Goal: Task Accomplishment & Management: Use online tool/utility

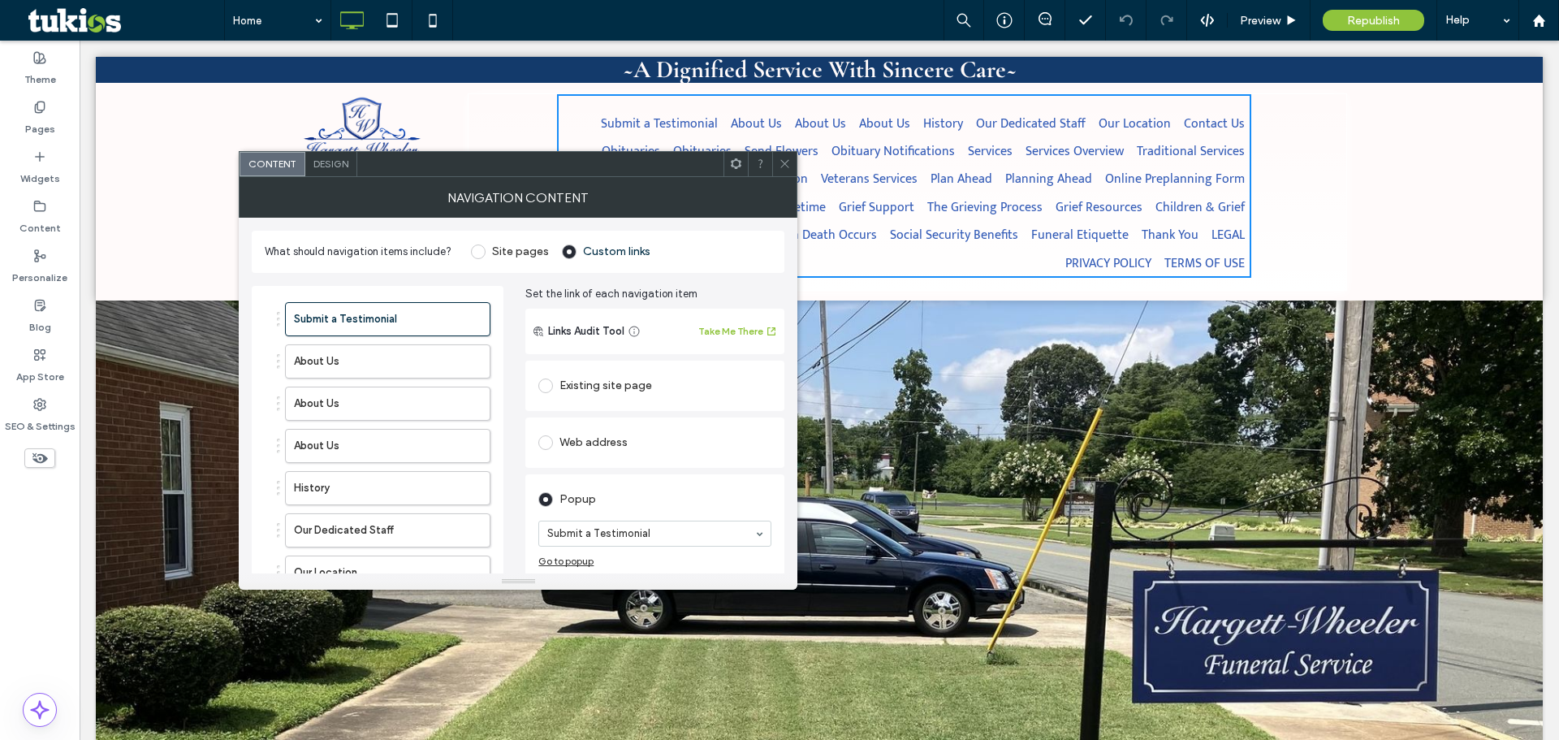
click at [476, 251] on span at bounding box center [478, 251] width 15 height 15
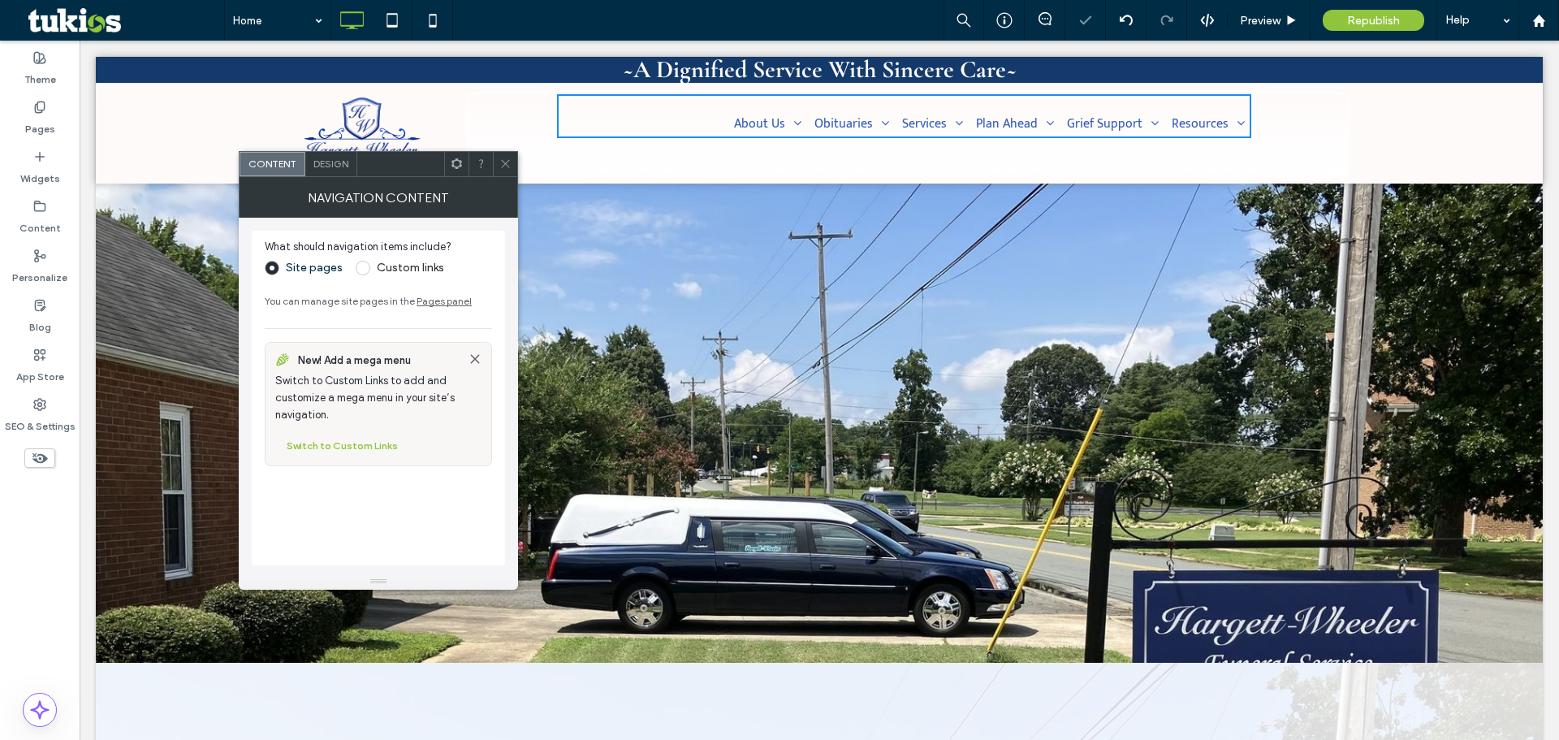
click at [503, 162] on icon at bounding box center [505, 163] width 12 height 12
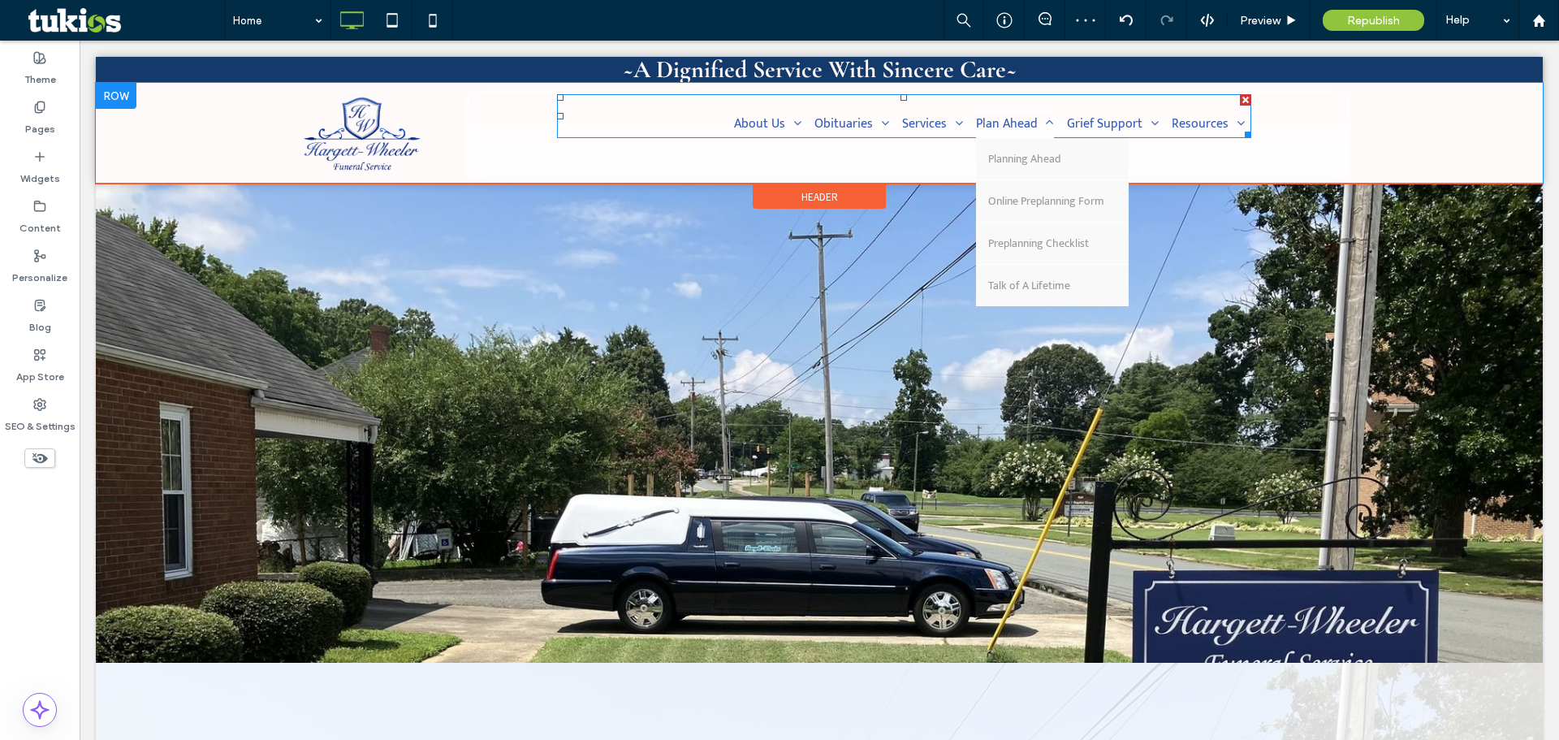
click at [1007, 119] on span "Plan Ahead" at bounding box center [1015, 124] width 78 height 28
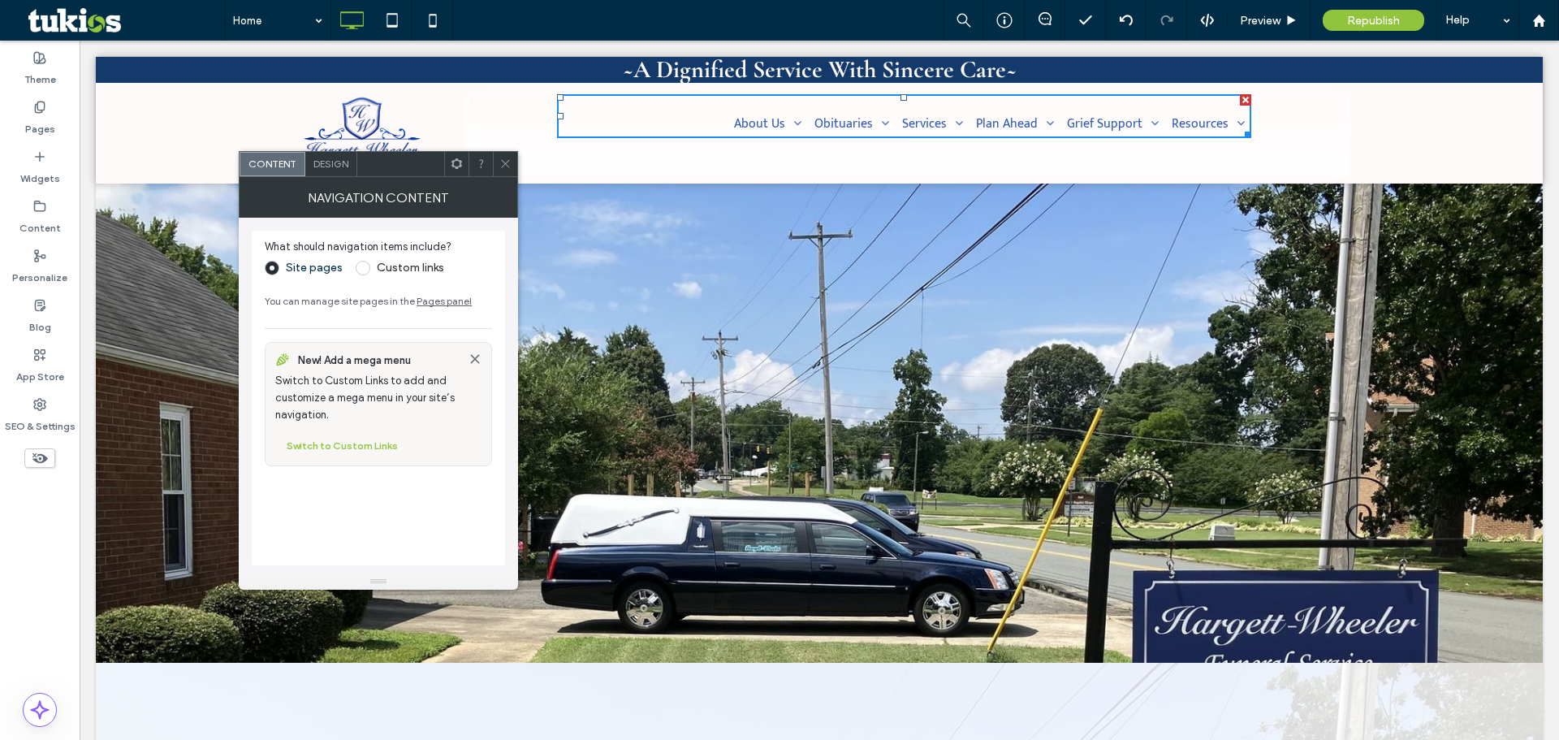
click at [343, 163] on span "Design" at bounding box center [330, 163] width 35 height 12
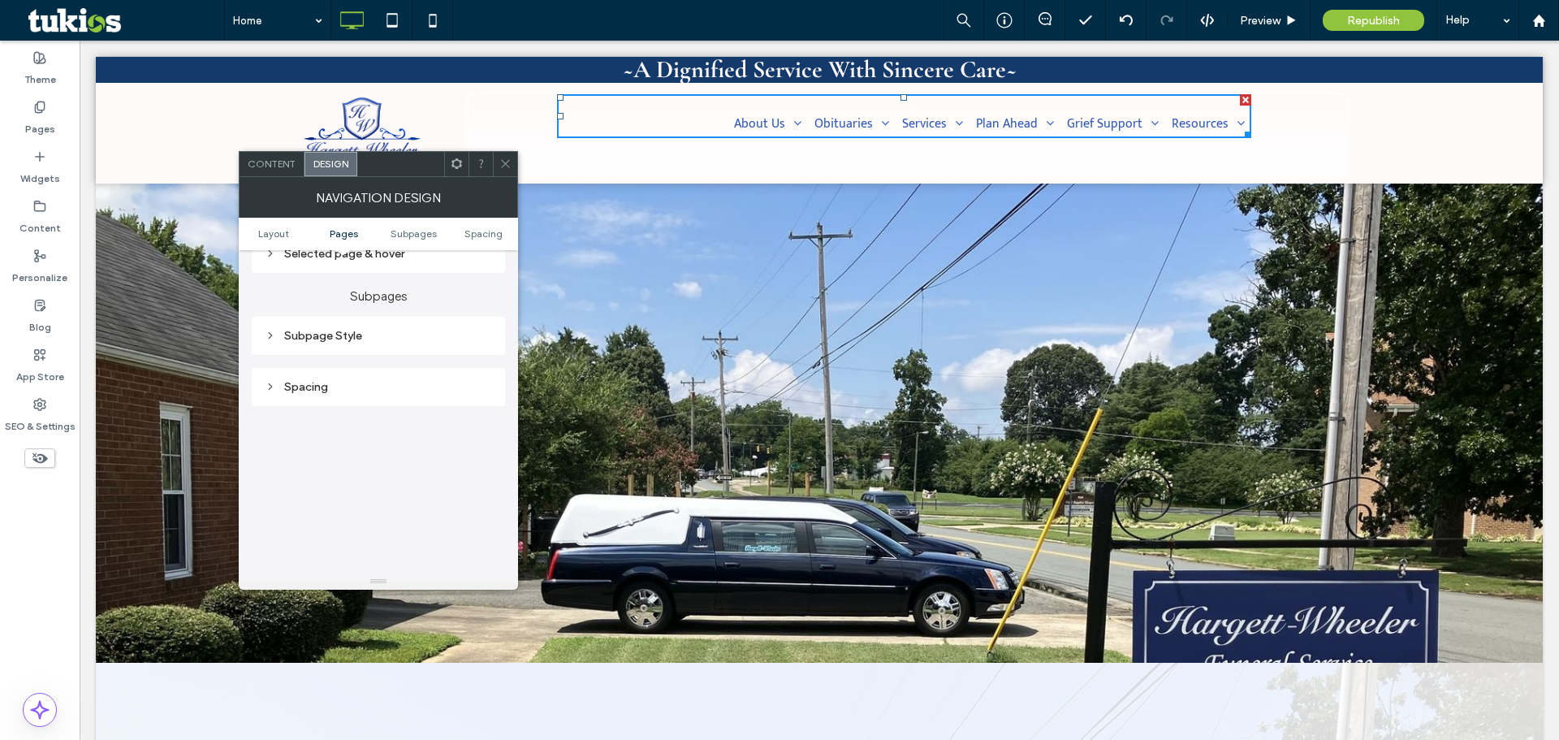
scroll to position [406, 0]
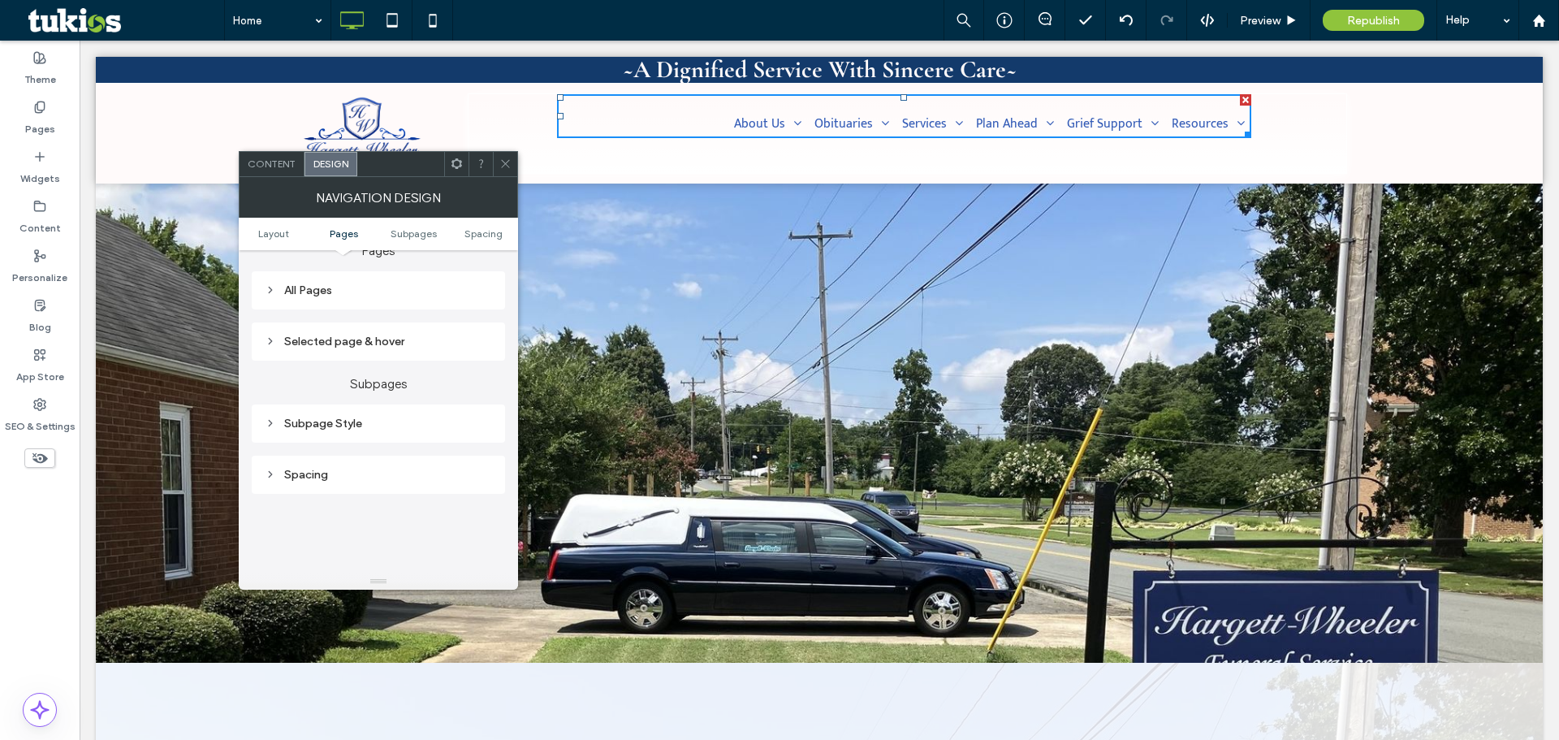
click at [337, 291] on div "All Pages" at bounding box center [378, 290] width 227 height 14
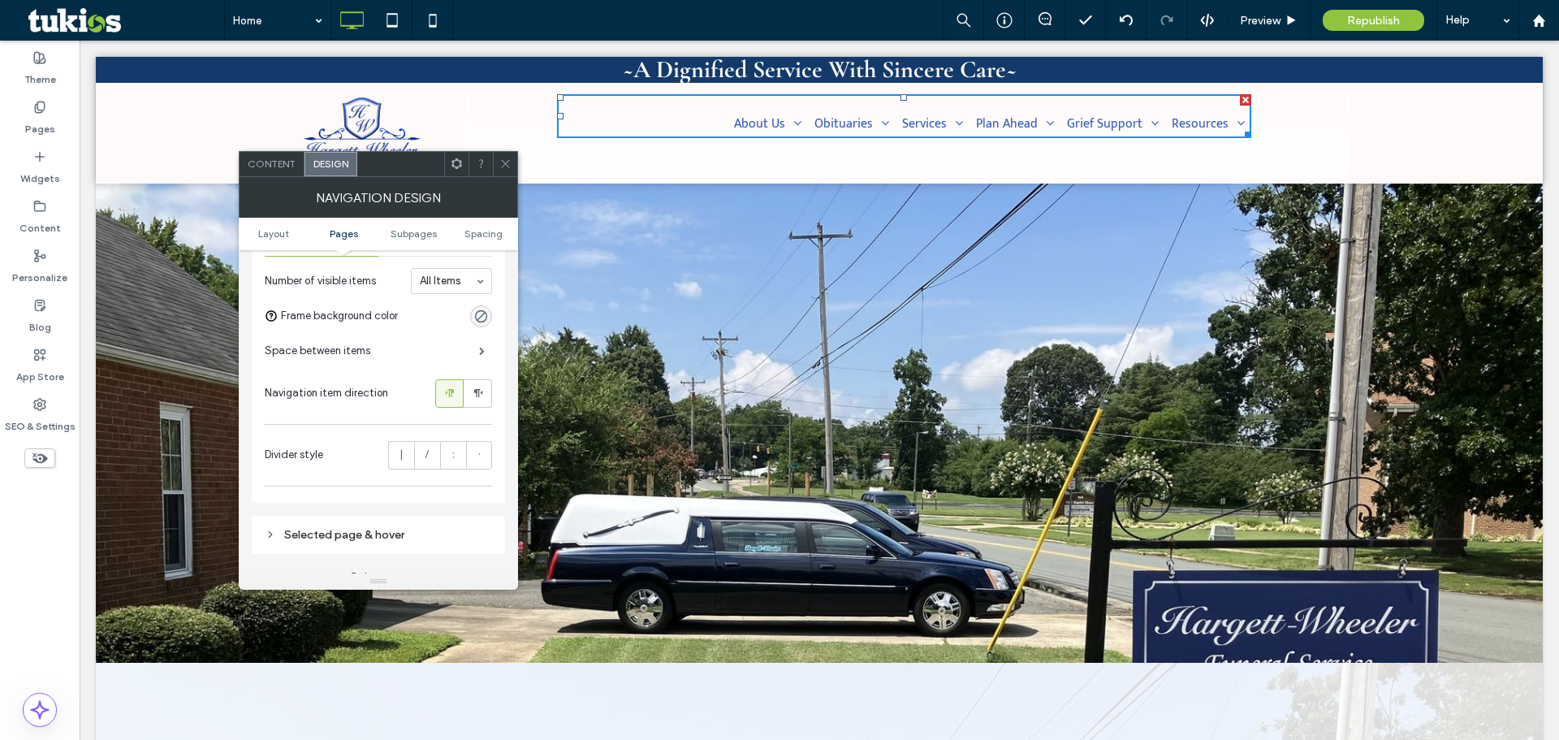
scroll to position [325, 0]
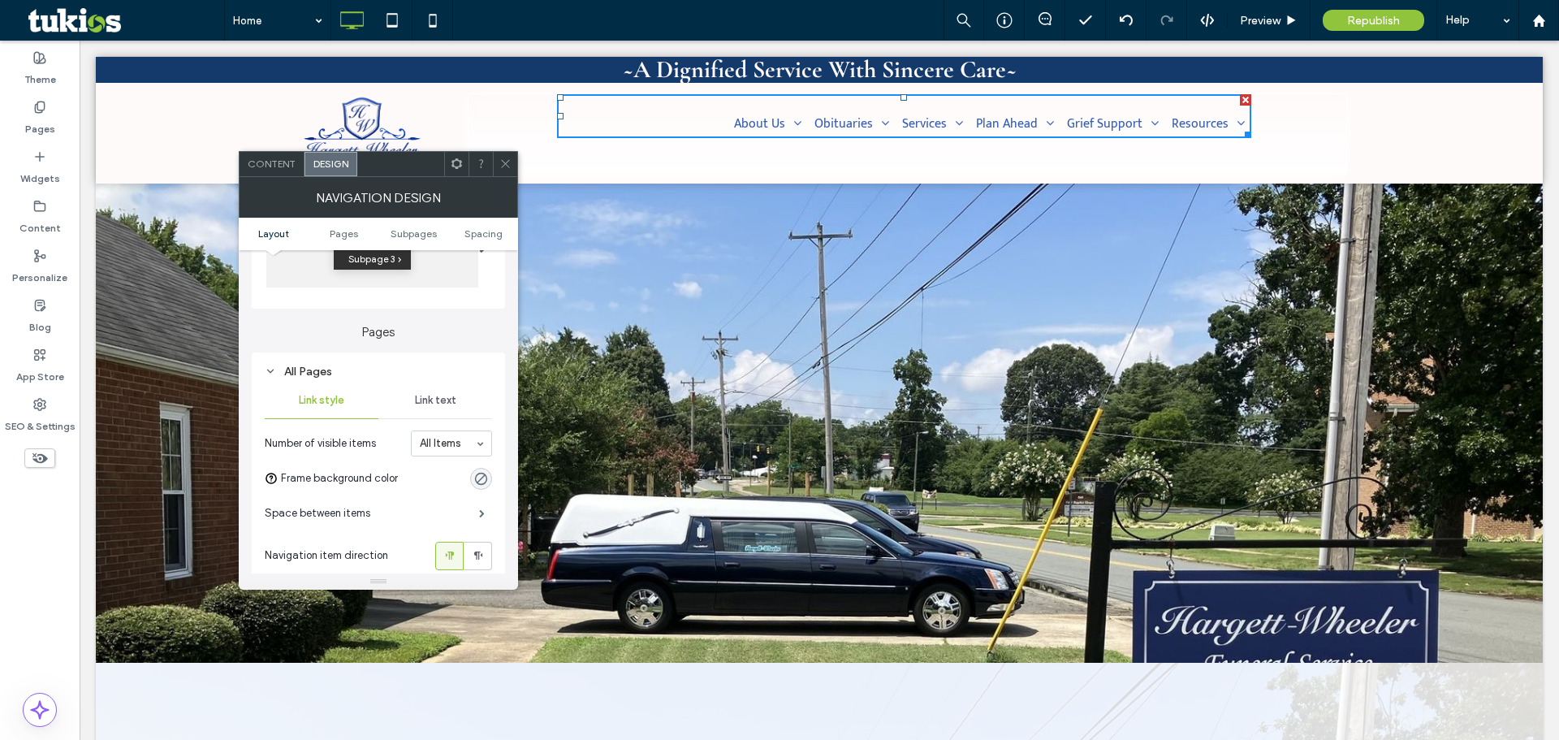
click at [432, 409] on div "Link text" at bounding box center [435, 400] width 114 height 36
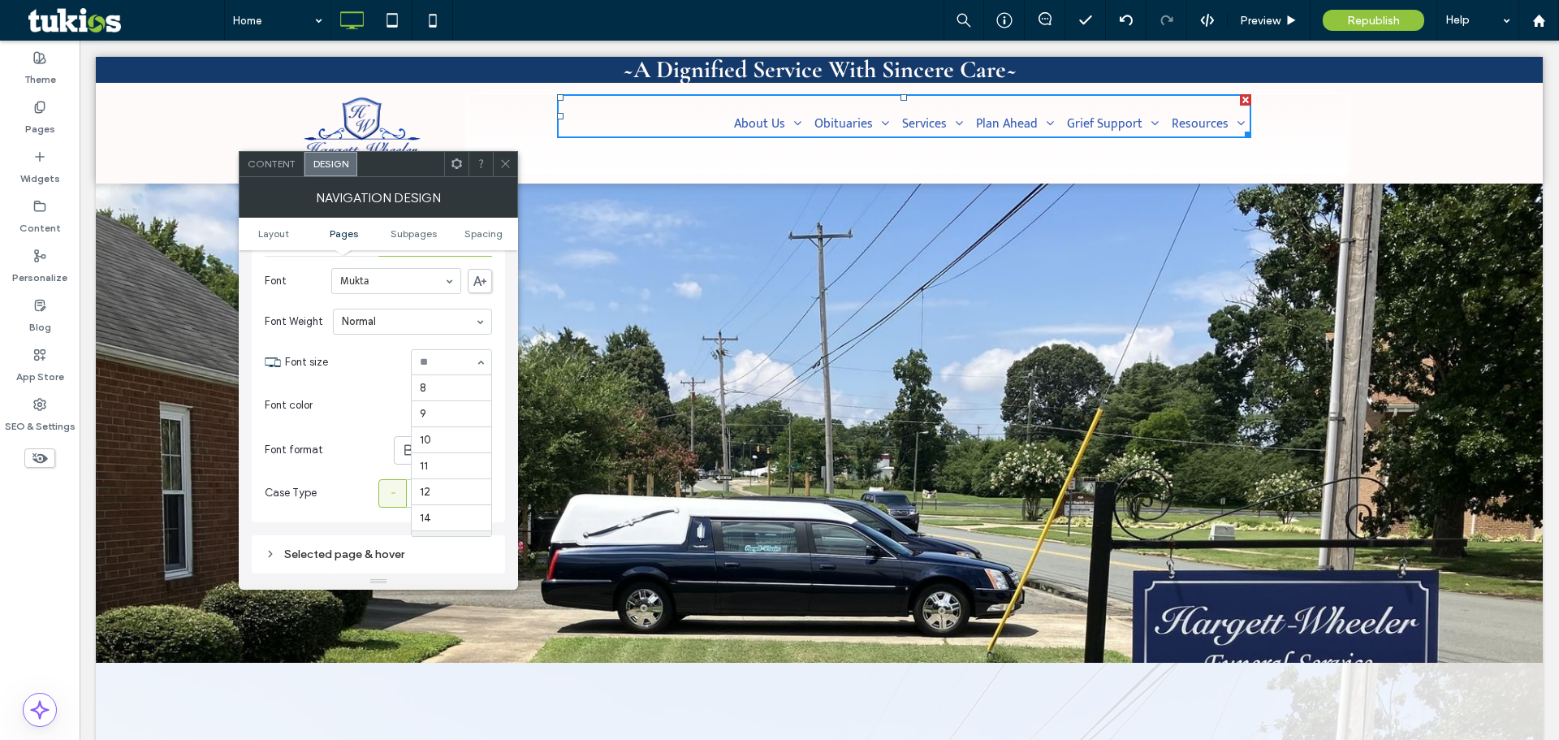
scroll to position [156, 0]
click at [449, 360] on input at bounding box center [447, 361] width 55 height 11
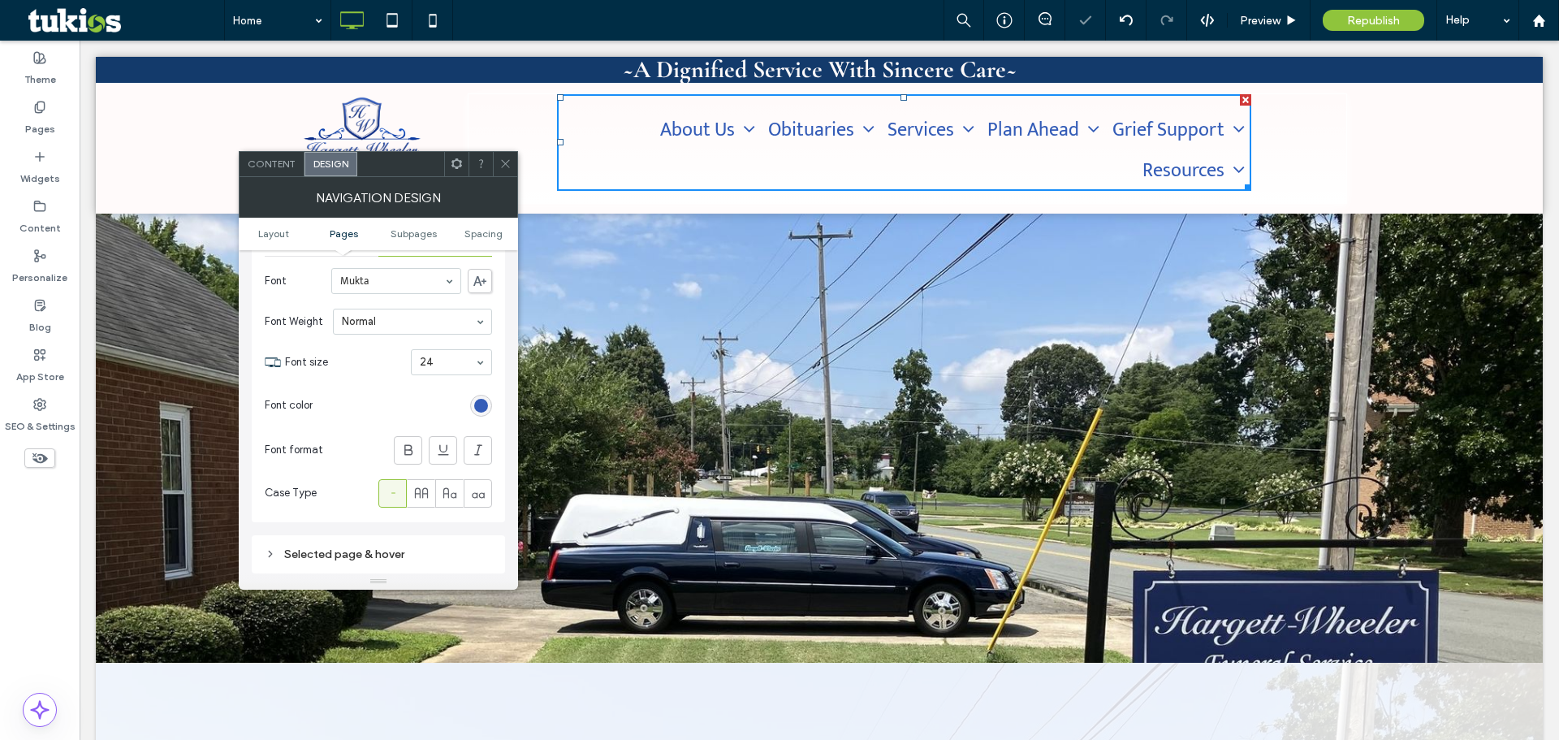
click at [471, 363] on div "24" at bounding box center [451, 362] width 81 height 26
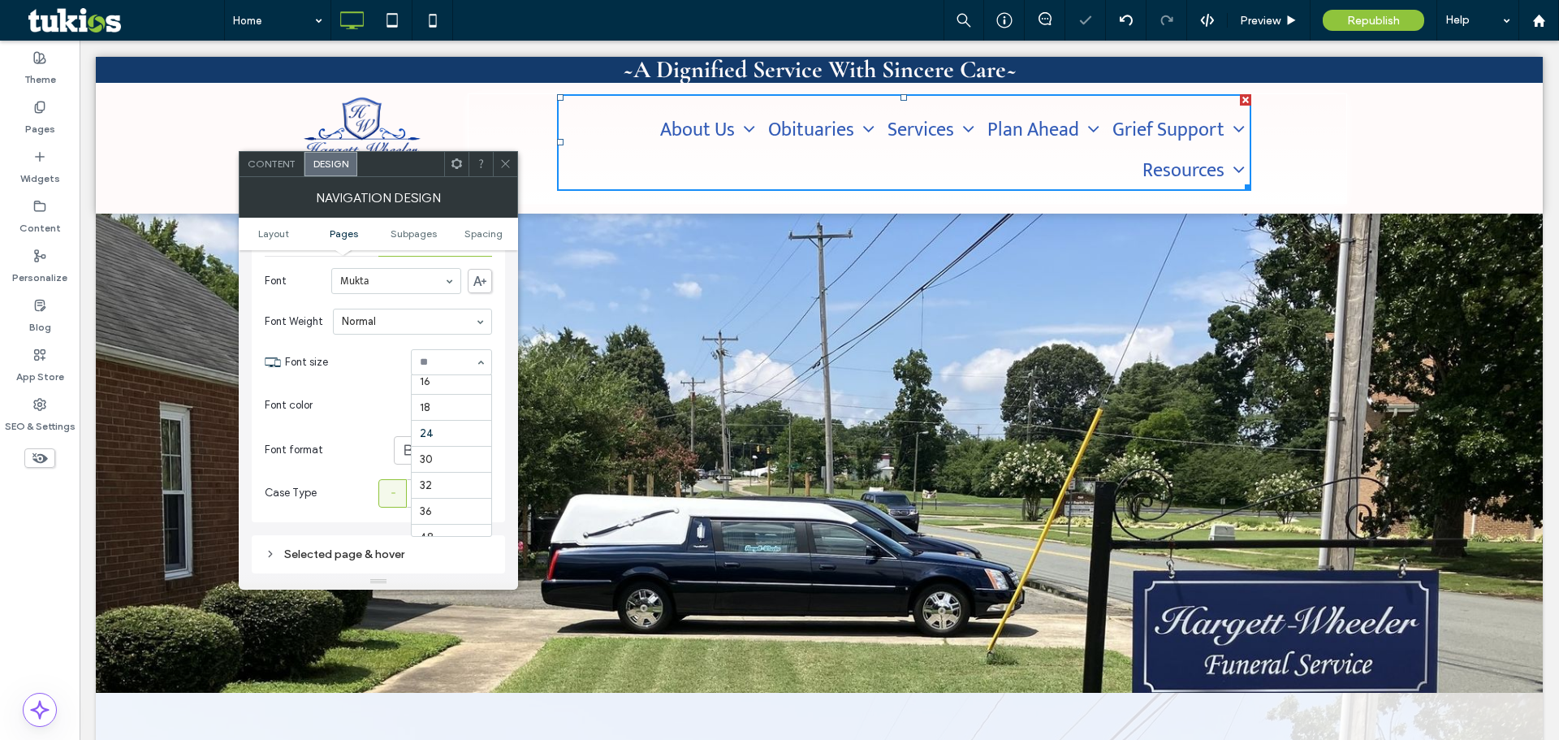
scroll to position [127, 0]
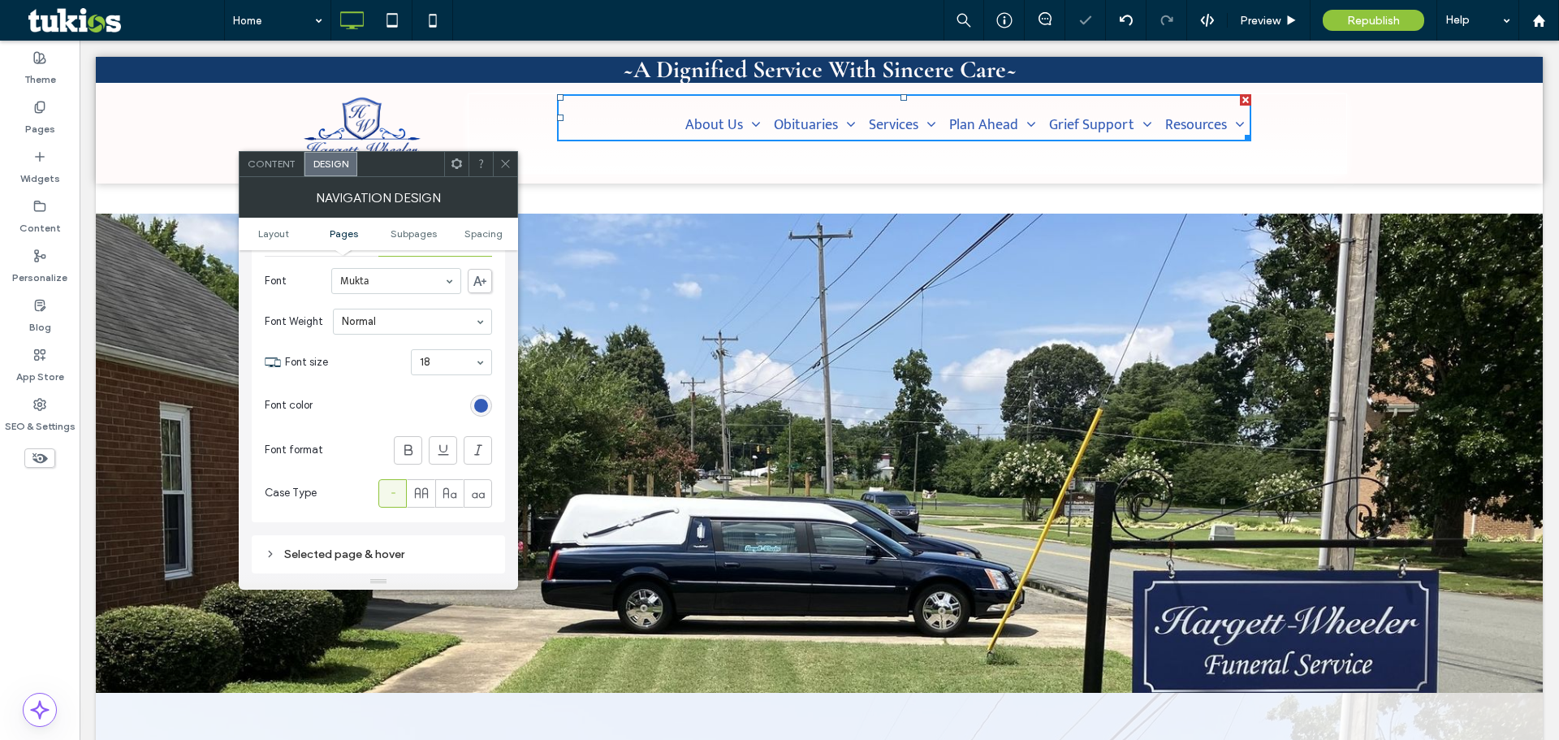
click at [500, 169] on icon at bounding box center [505, 163] width 12 height 12
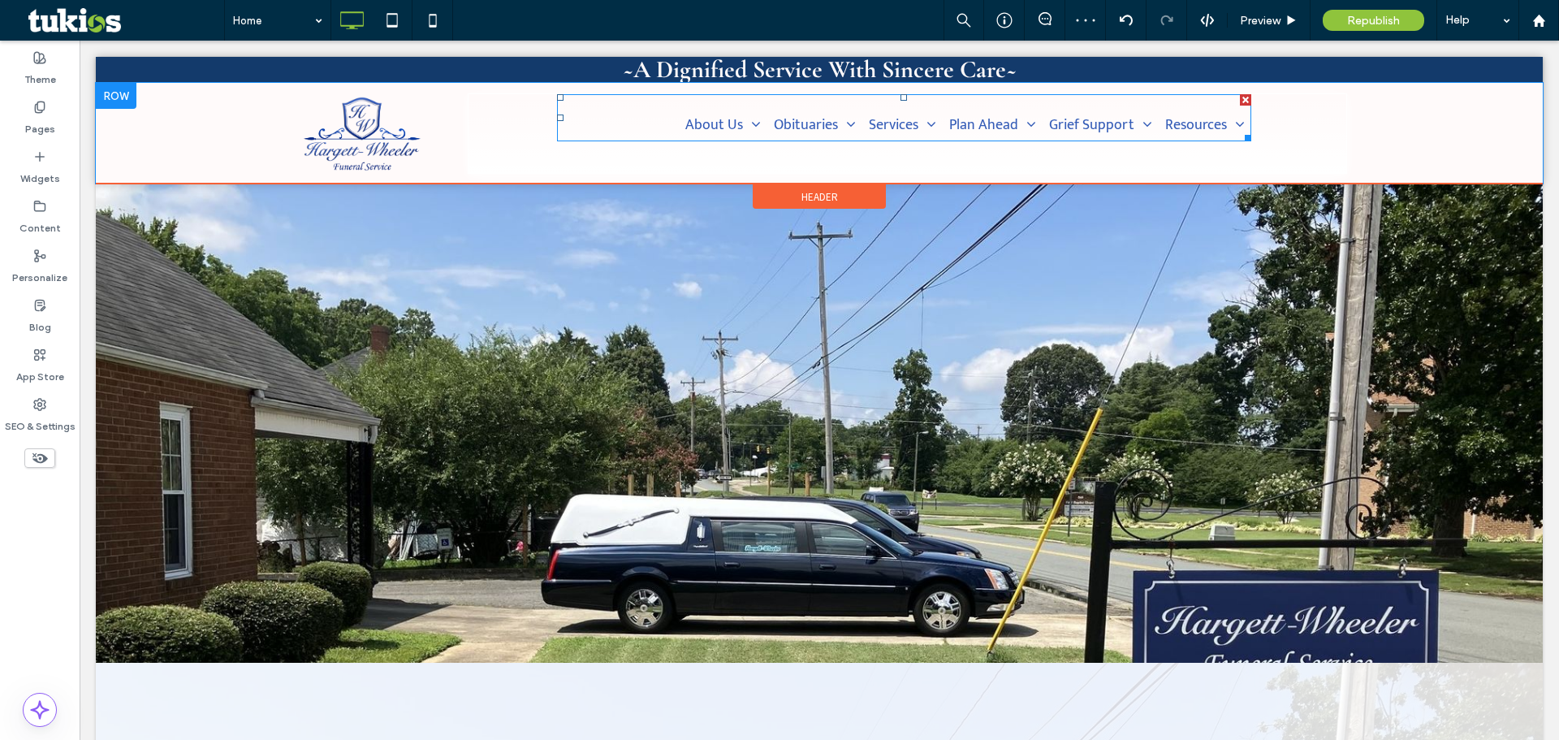
click at [665, 127] on nav "About Us History Our Dedicated Staff Our Location Contact Us Obituaries Obituar…" at bounding box center [904, 117] width 694 height 47
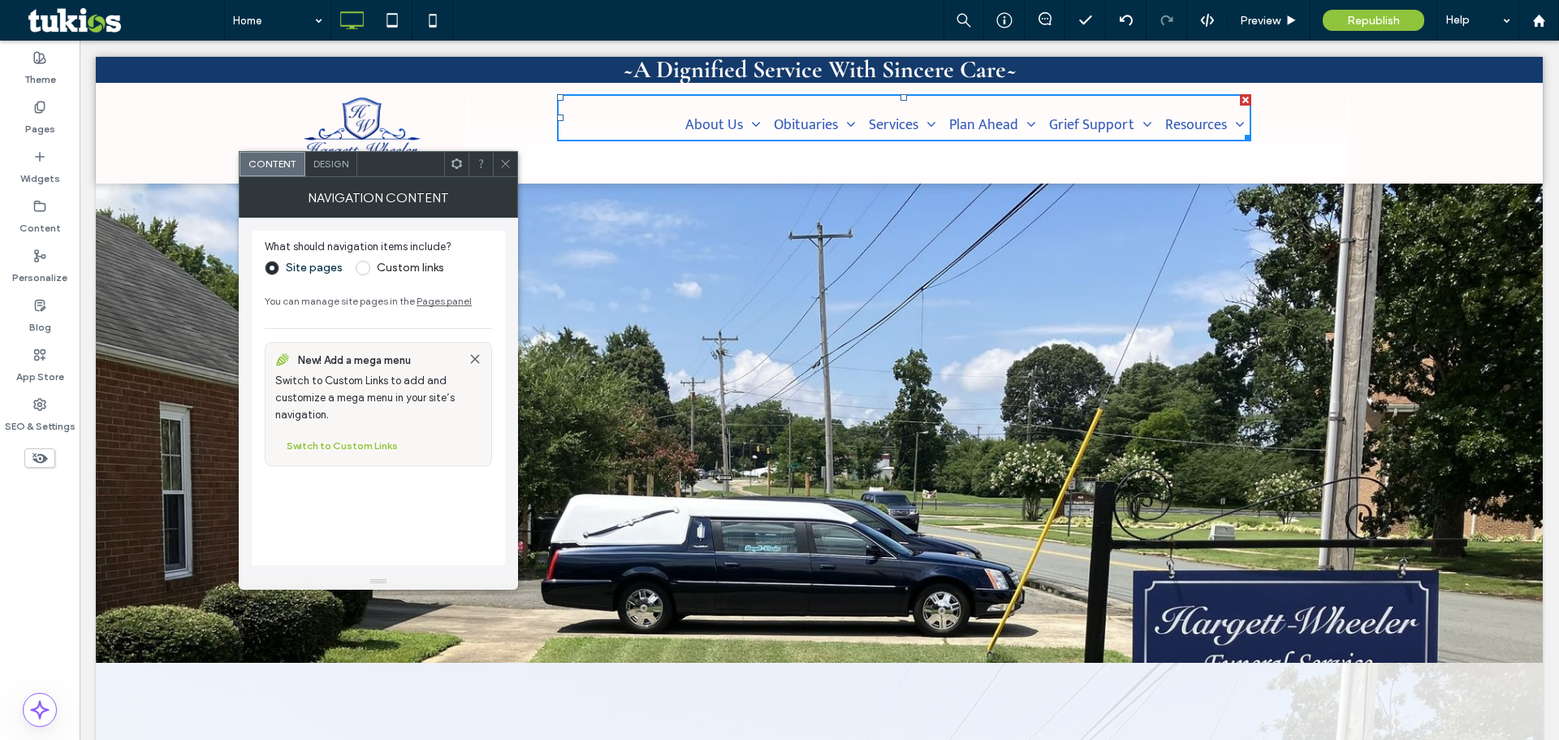
click at [506, 158] on icon at bounding box center [505, 163] width 12 height 12
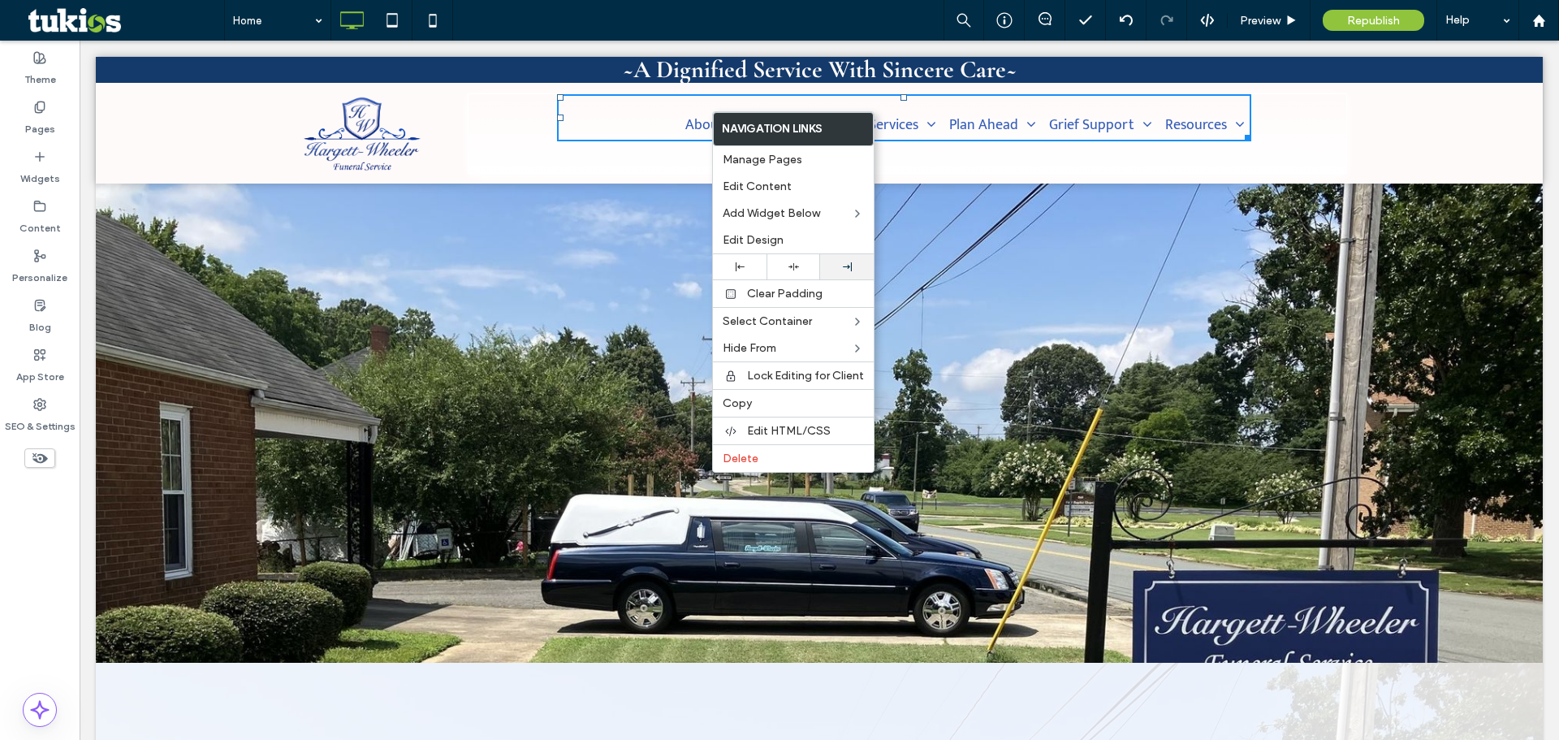
click at [836, 265] on div at bounding box center [846, 266] width 37 height 9
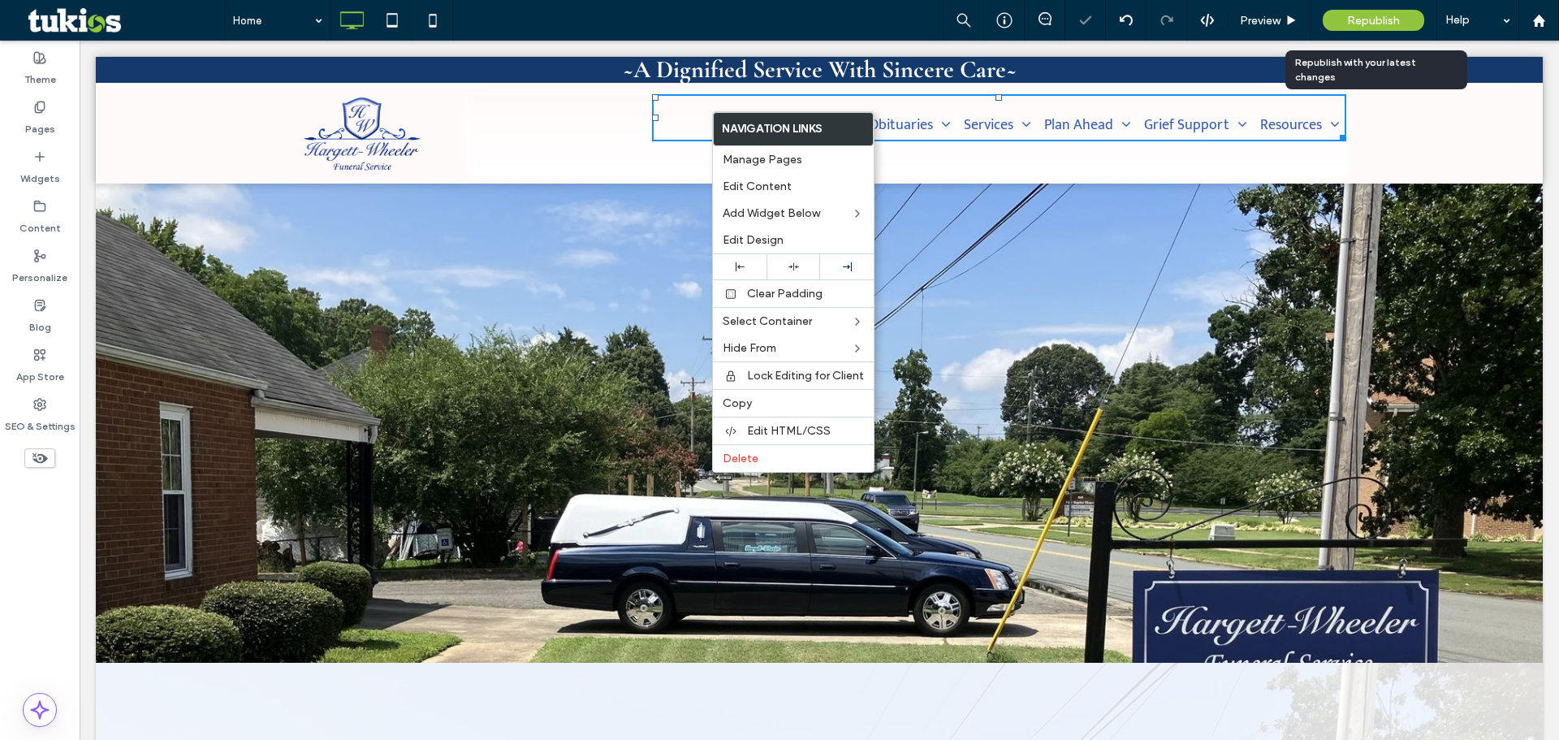
click at [1367, 25] on span "Republish" at bounding box center [1373, 21] width 53 height 14
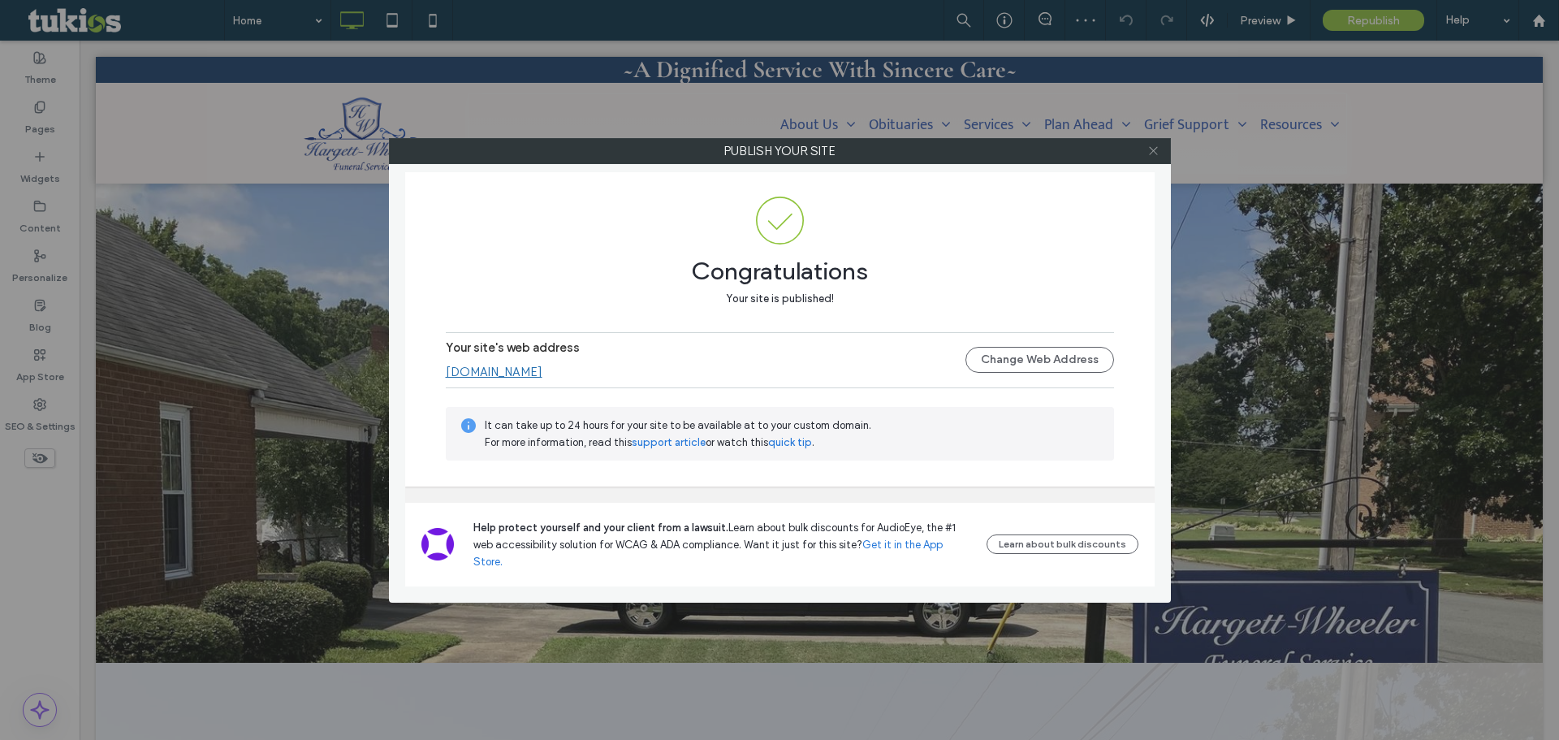
click at [1150, 156] on icon at bounding box center [1153, 151] width 12 height 12
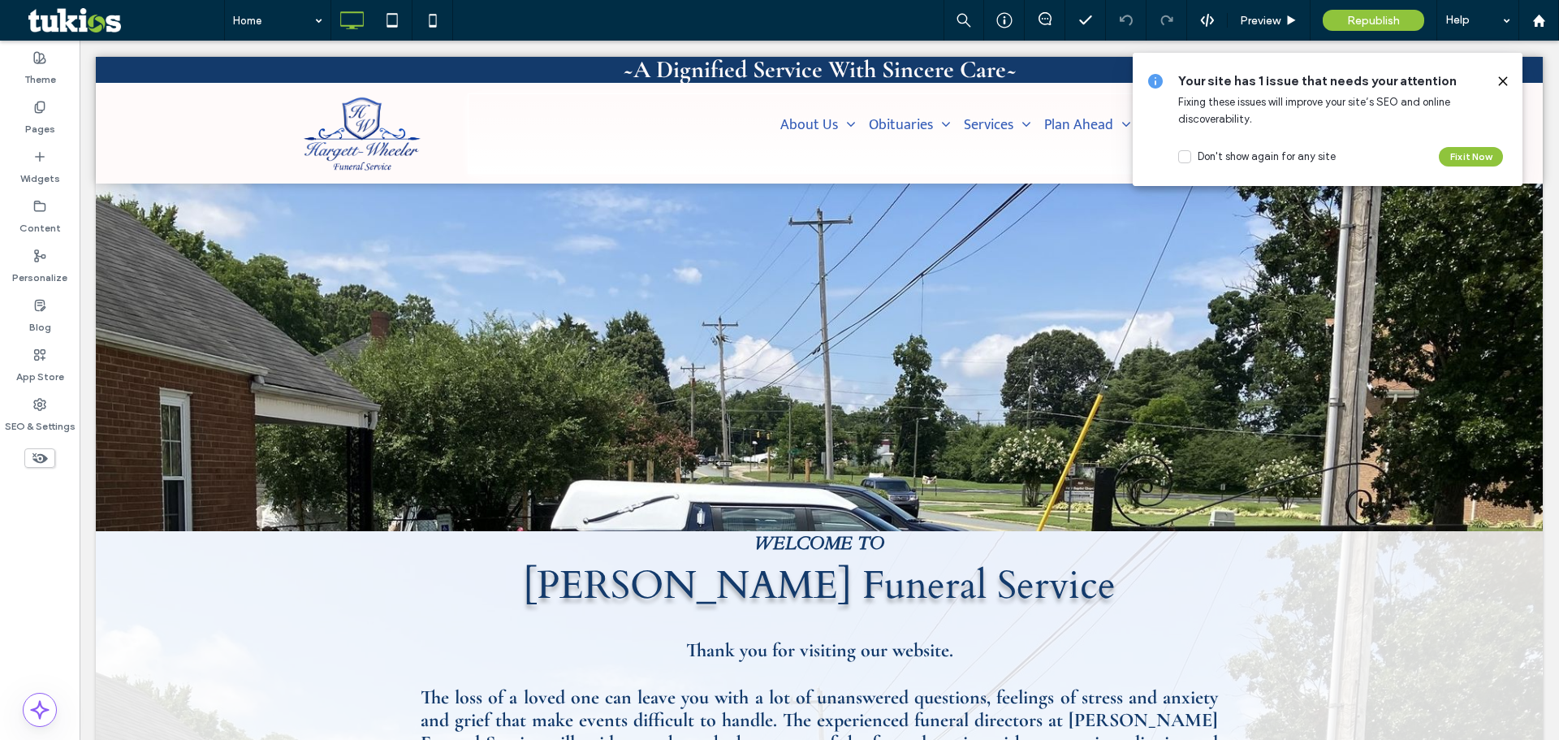
scroll to position [0, 0]
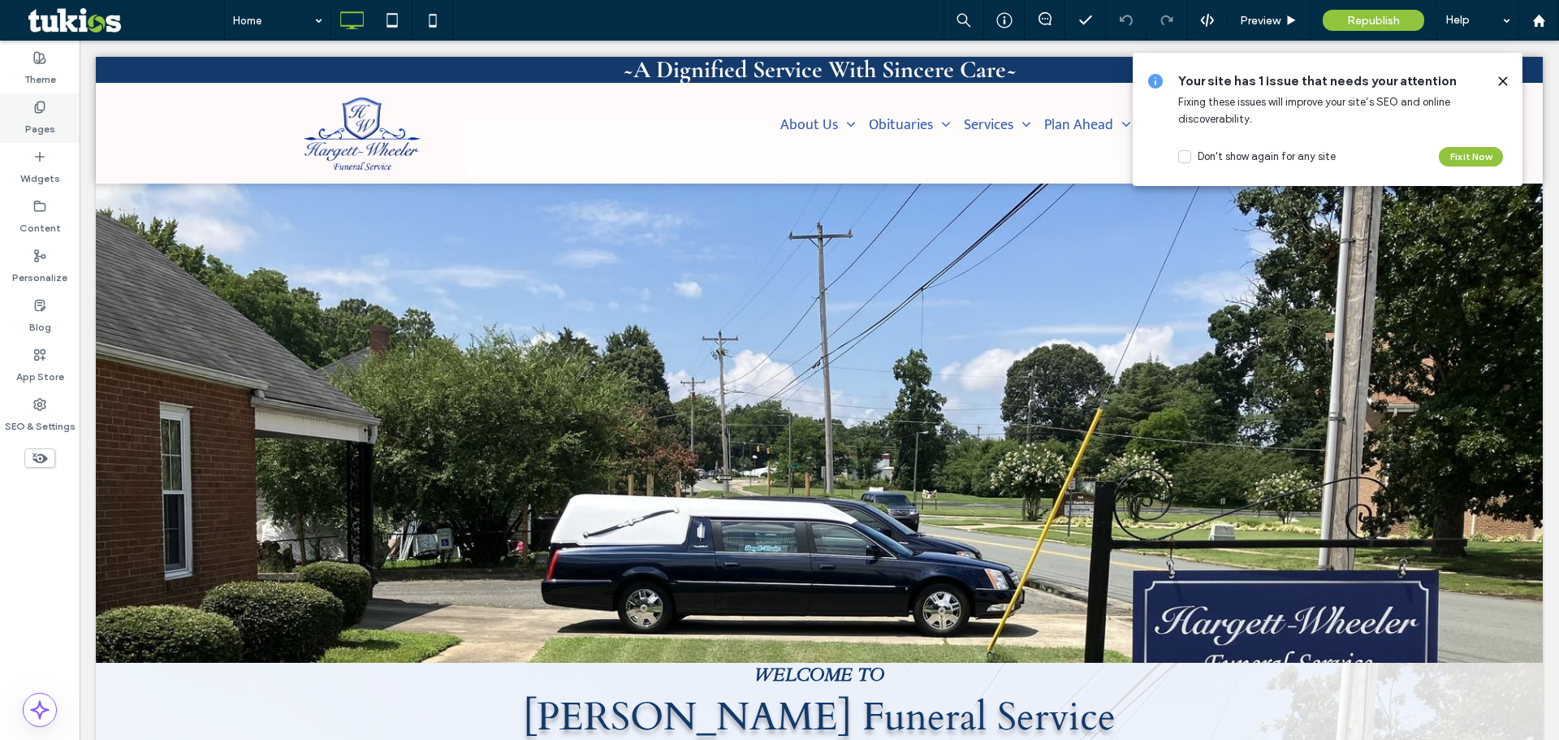
click at [67, 125] on div "Pages" at bounding box center [40, 118] width 80 height 50
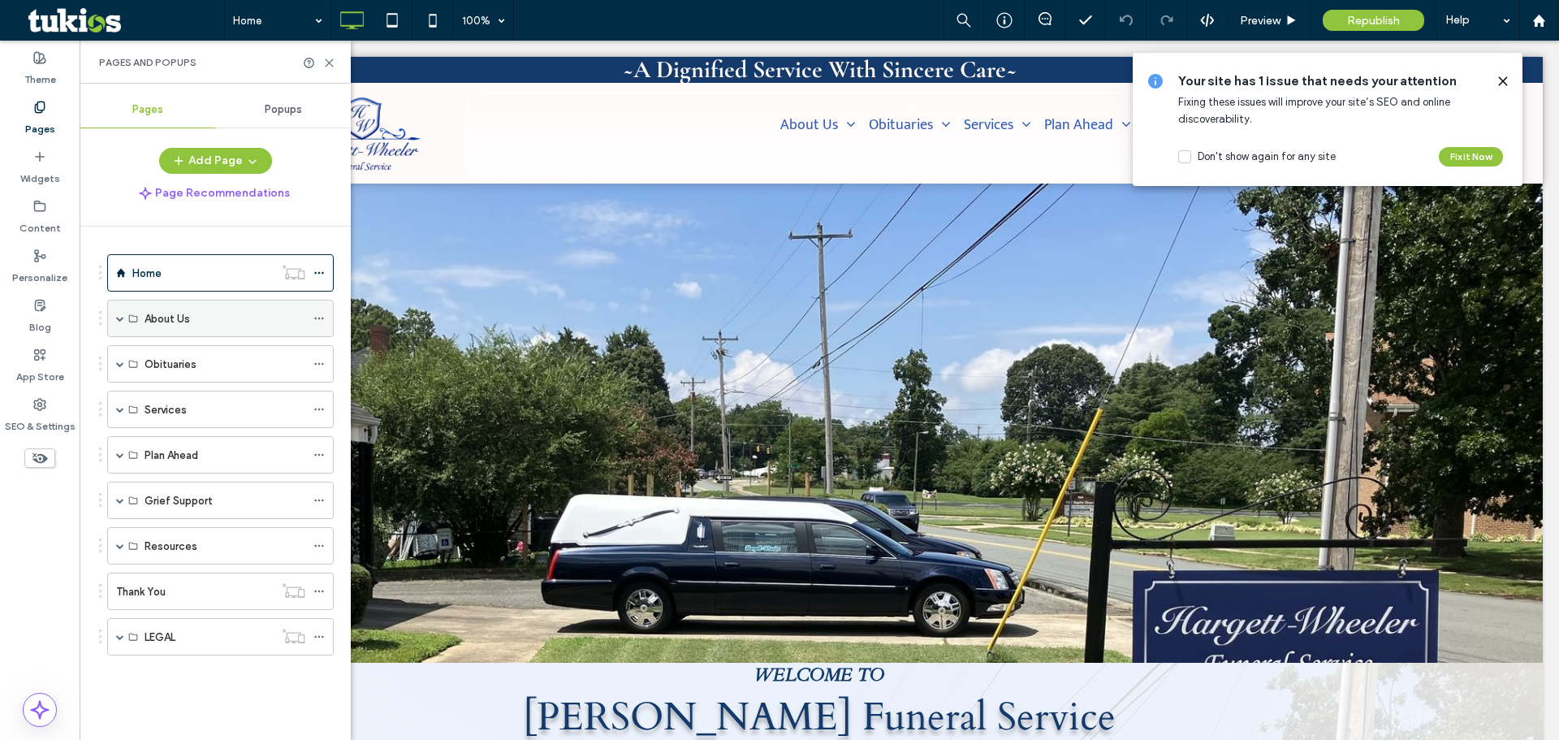
click at [122, 321] on span at bounding box center [120, 318] width 8 height 8
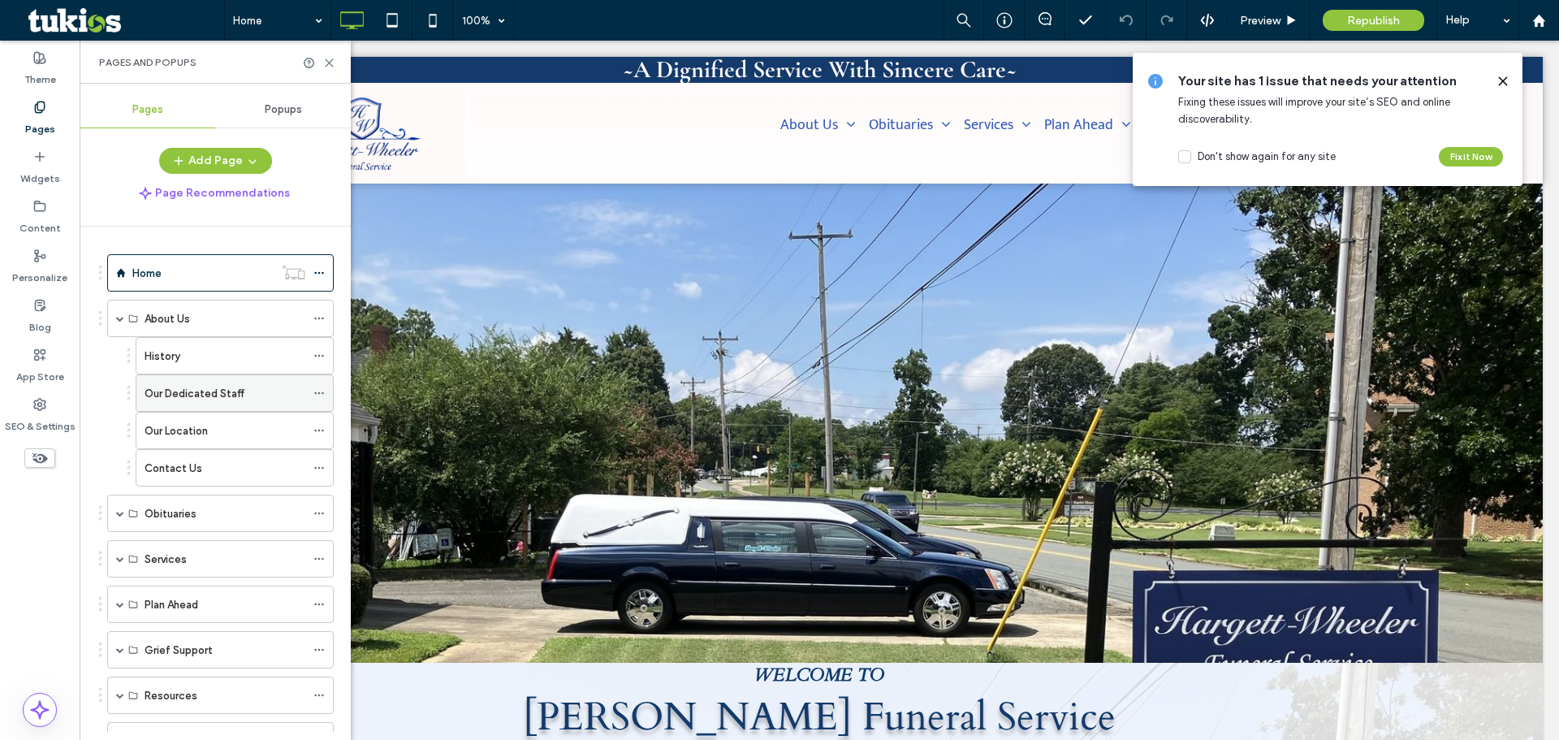
click at [179, 386] on label "Our Dedicated Staff" at bounding box center [195, 393] width 100 height 28
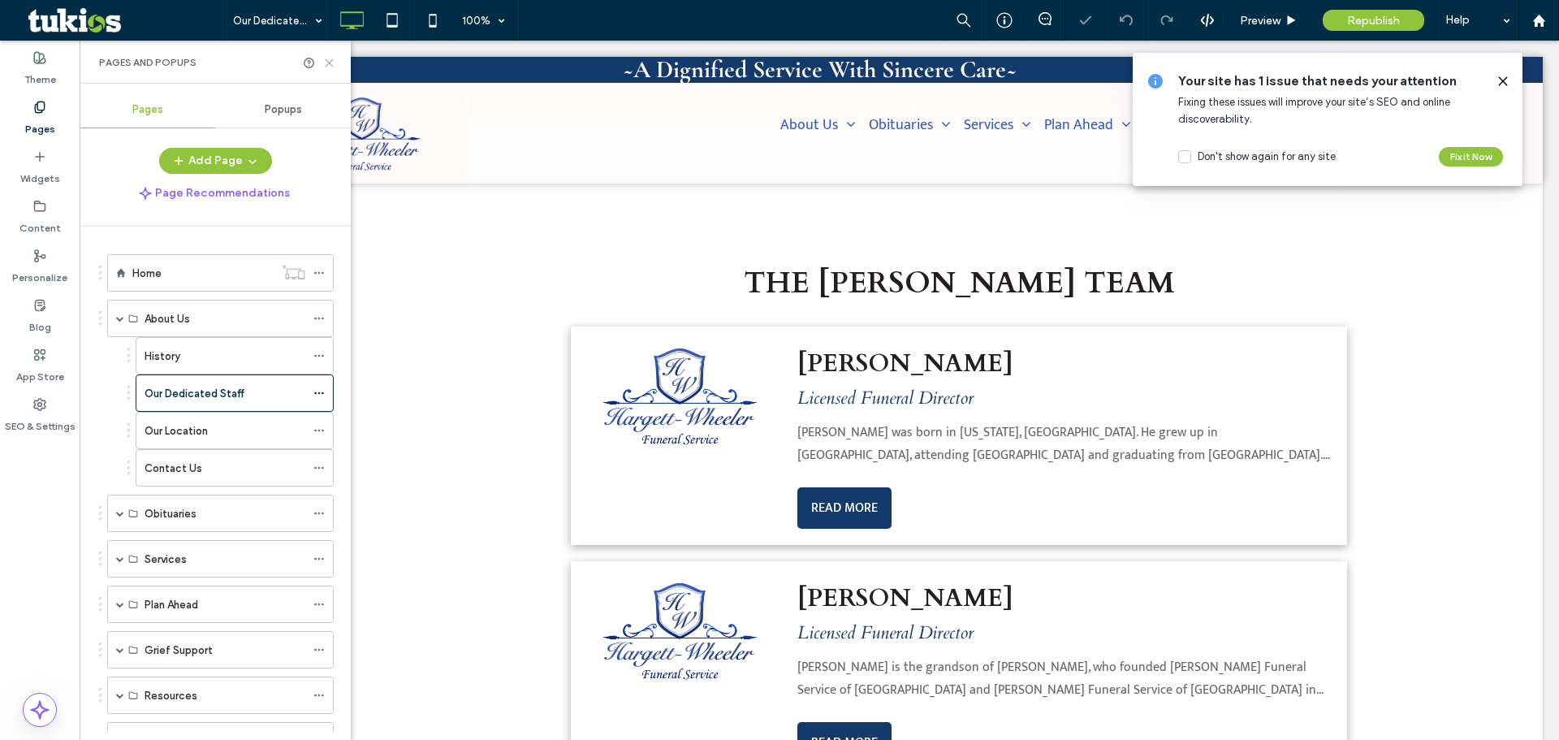
click at [328, 60] on icon at bounding box center [329, 63] width 12 height 12
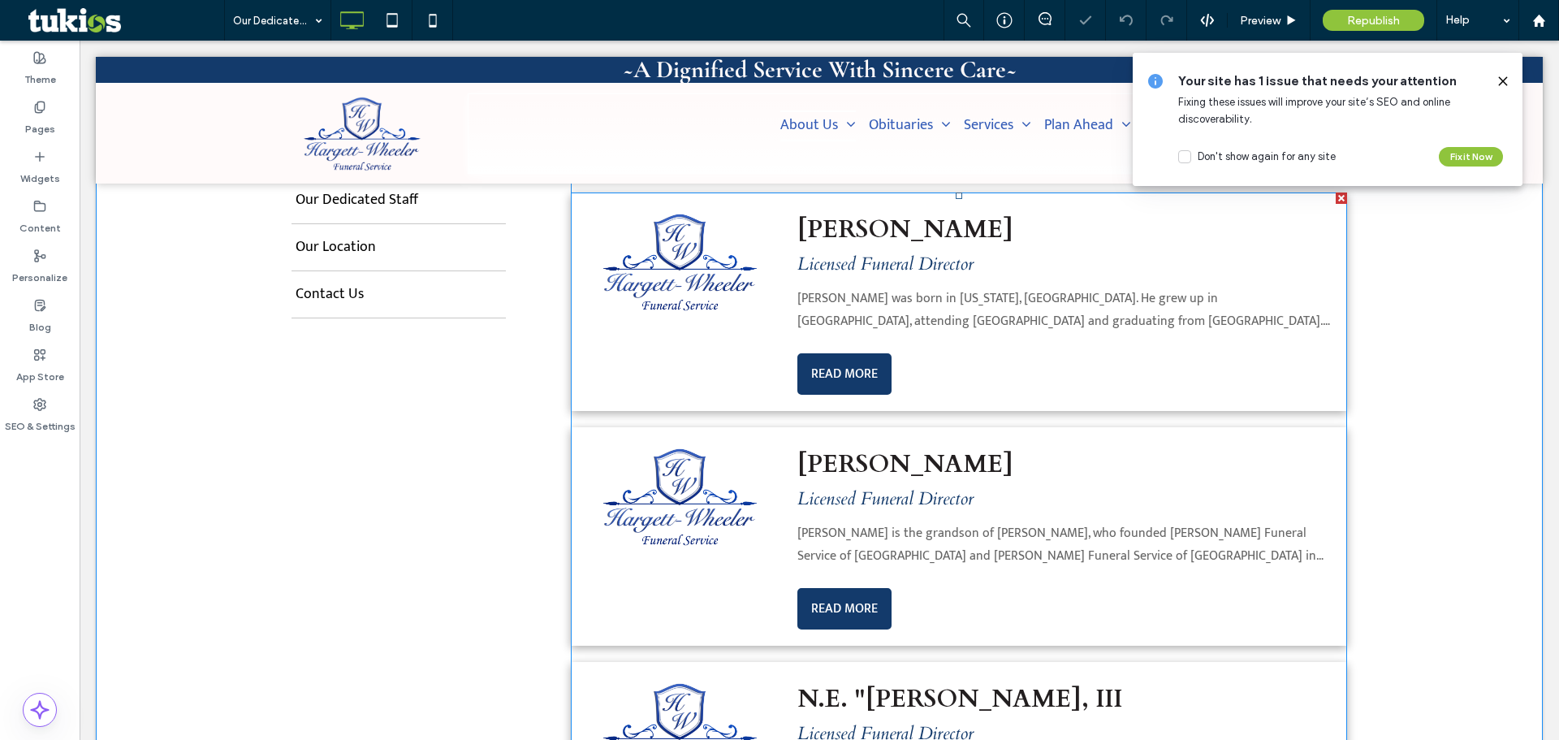
scroll to position [162, 0]
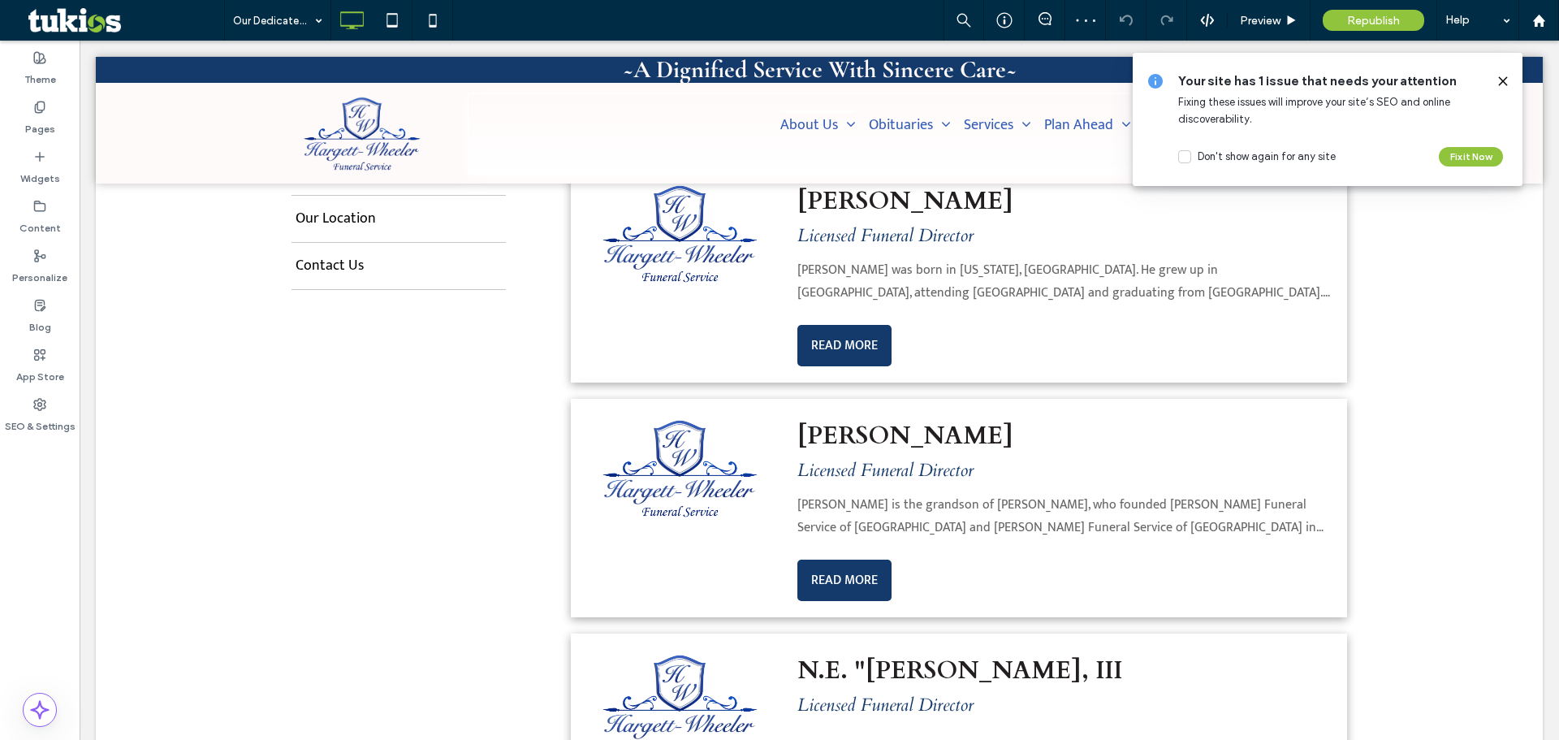
click at [1497, 82] on icon at bounding box center [1502, 81] width 13 height 13
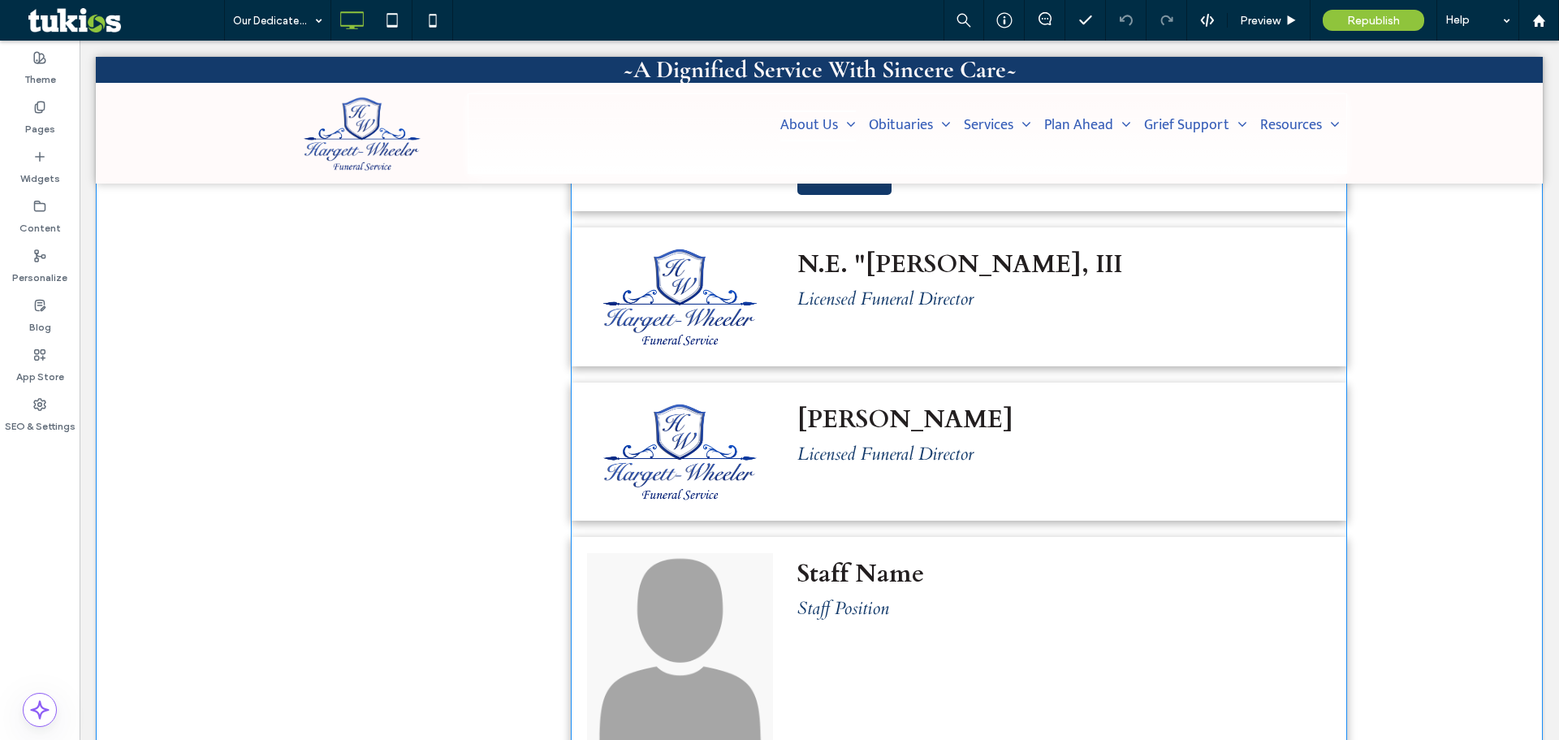
scroll to position [812, 0]
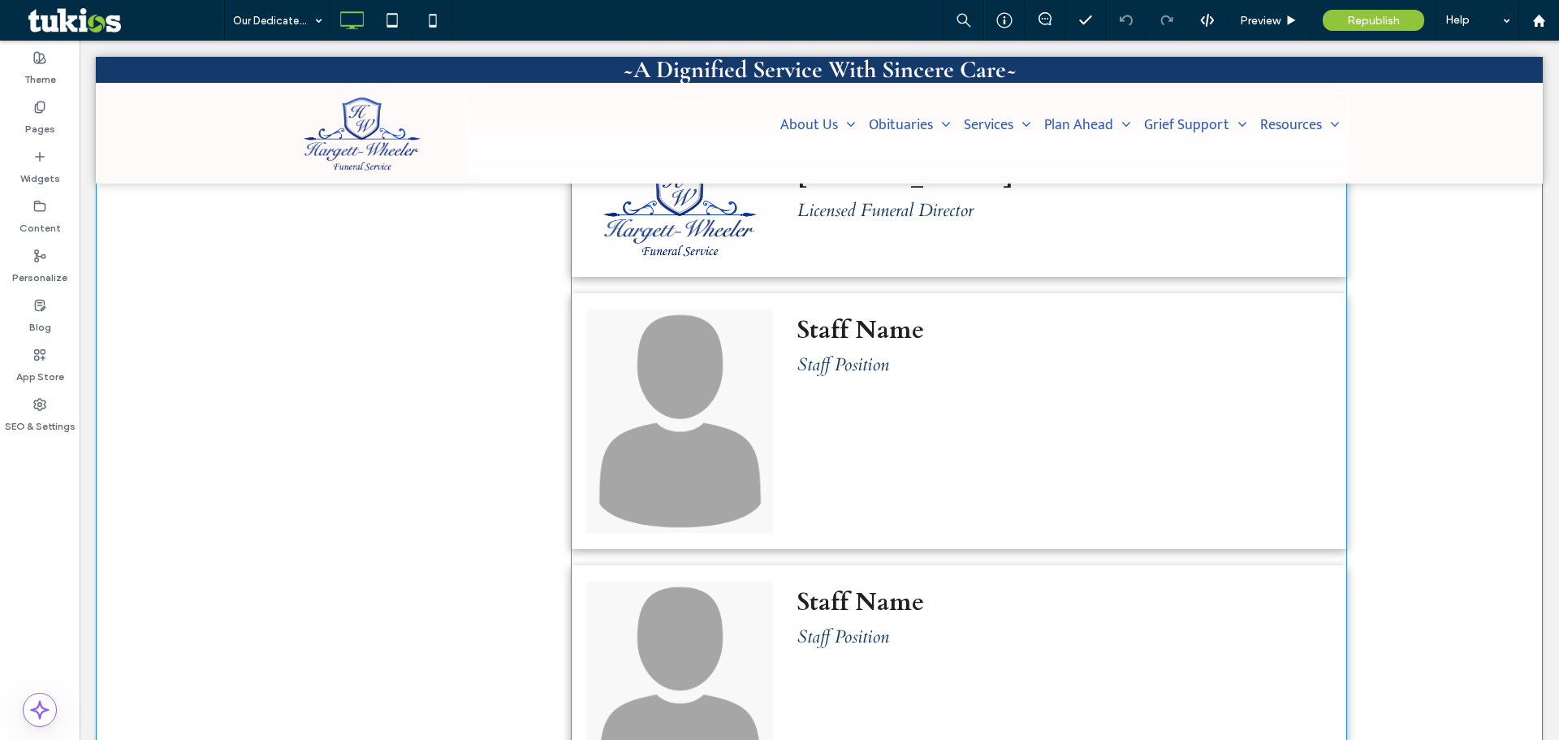
click at [919, 453] on span at bounding box center [959, 167] width 776 height 1305
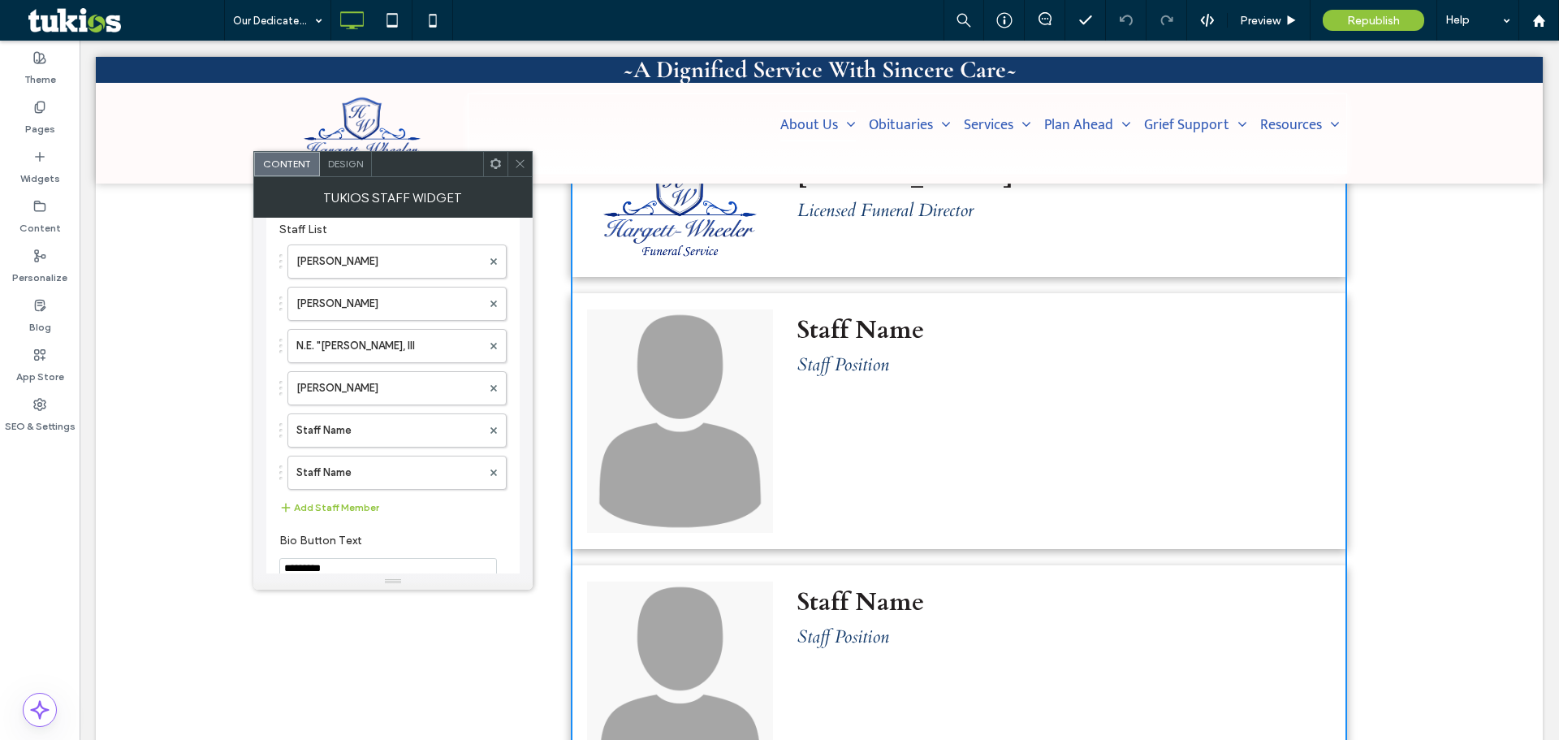
scroll to position [186, 0]
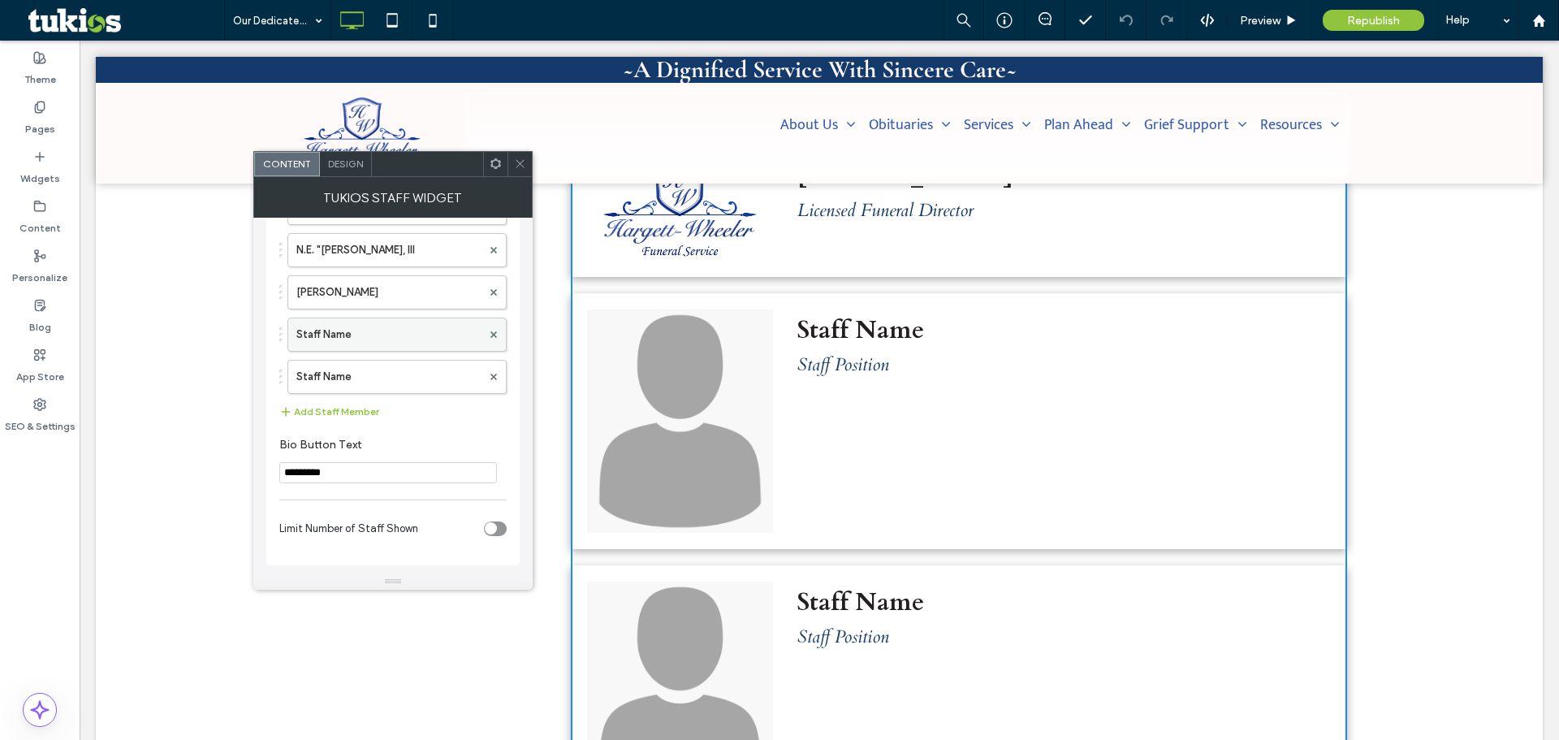
click at [498, 329] on div at bounding box center [493, 334] width 24 height 24
click at [494, 329] on span at bounding box center [493, 334] width 6 height 24
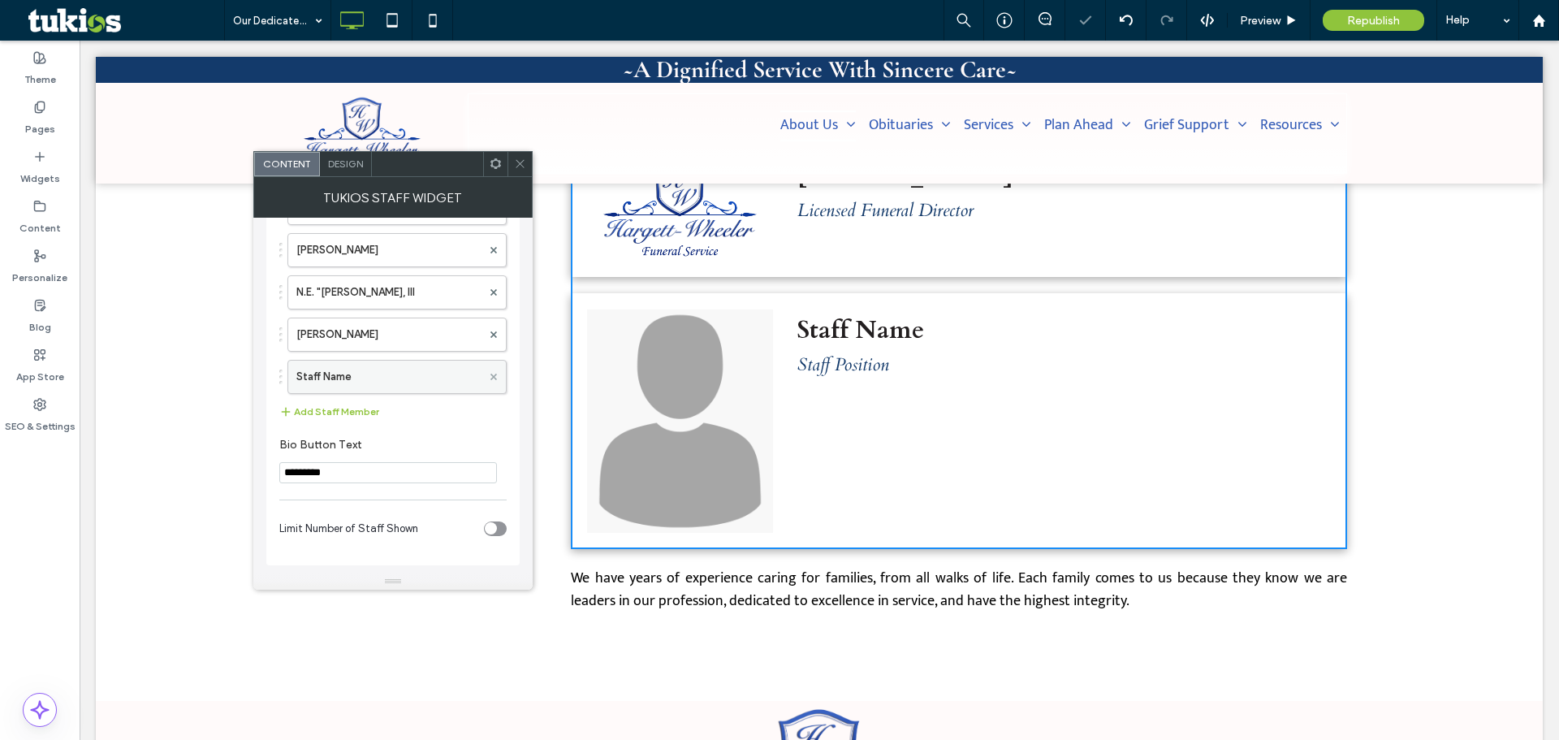
click at [491, 376] on icon at bounding box center [493, 376] width 6 height 6
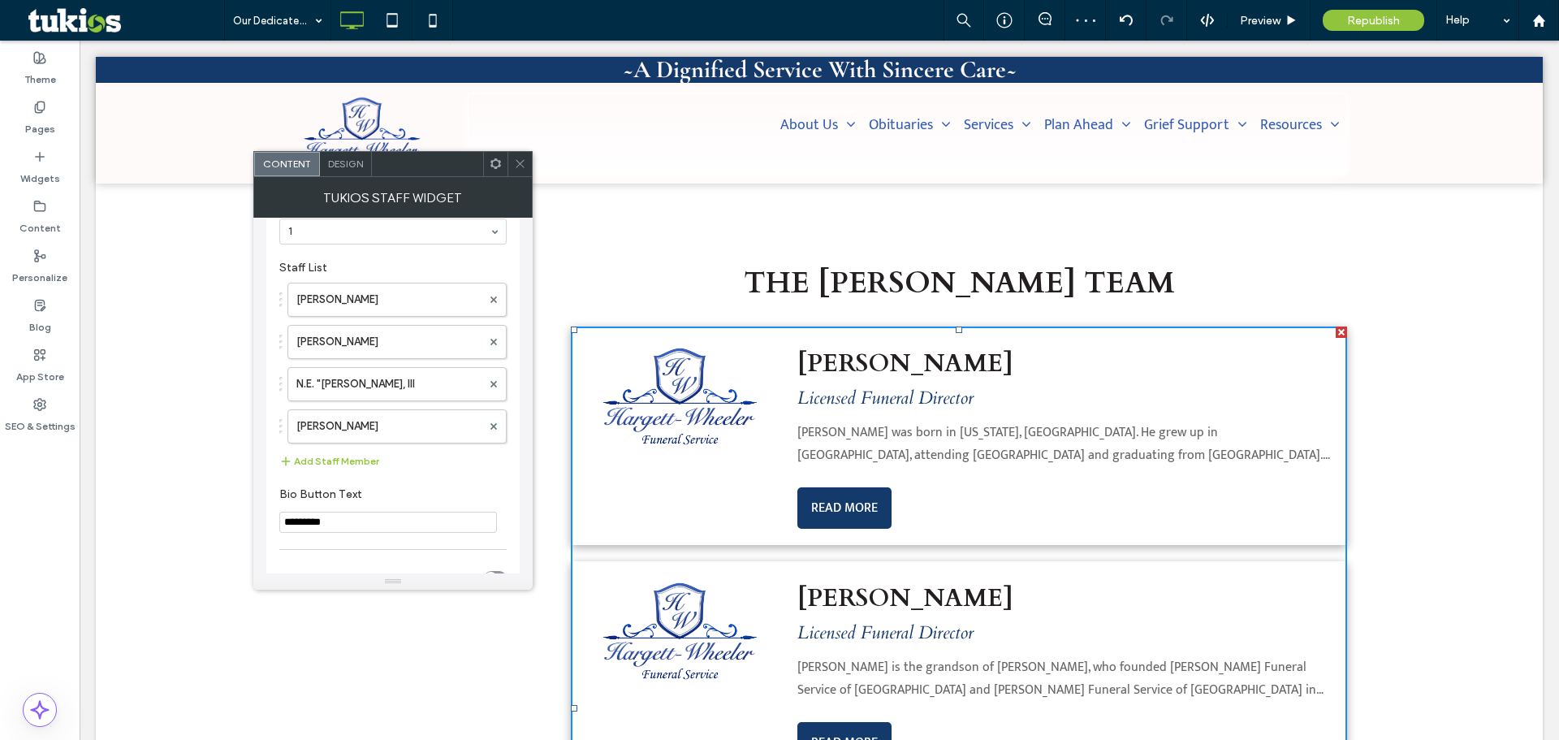
scroll to position [101, 0]
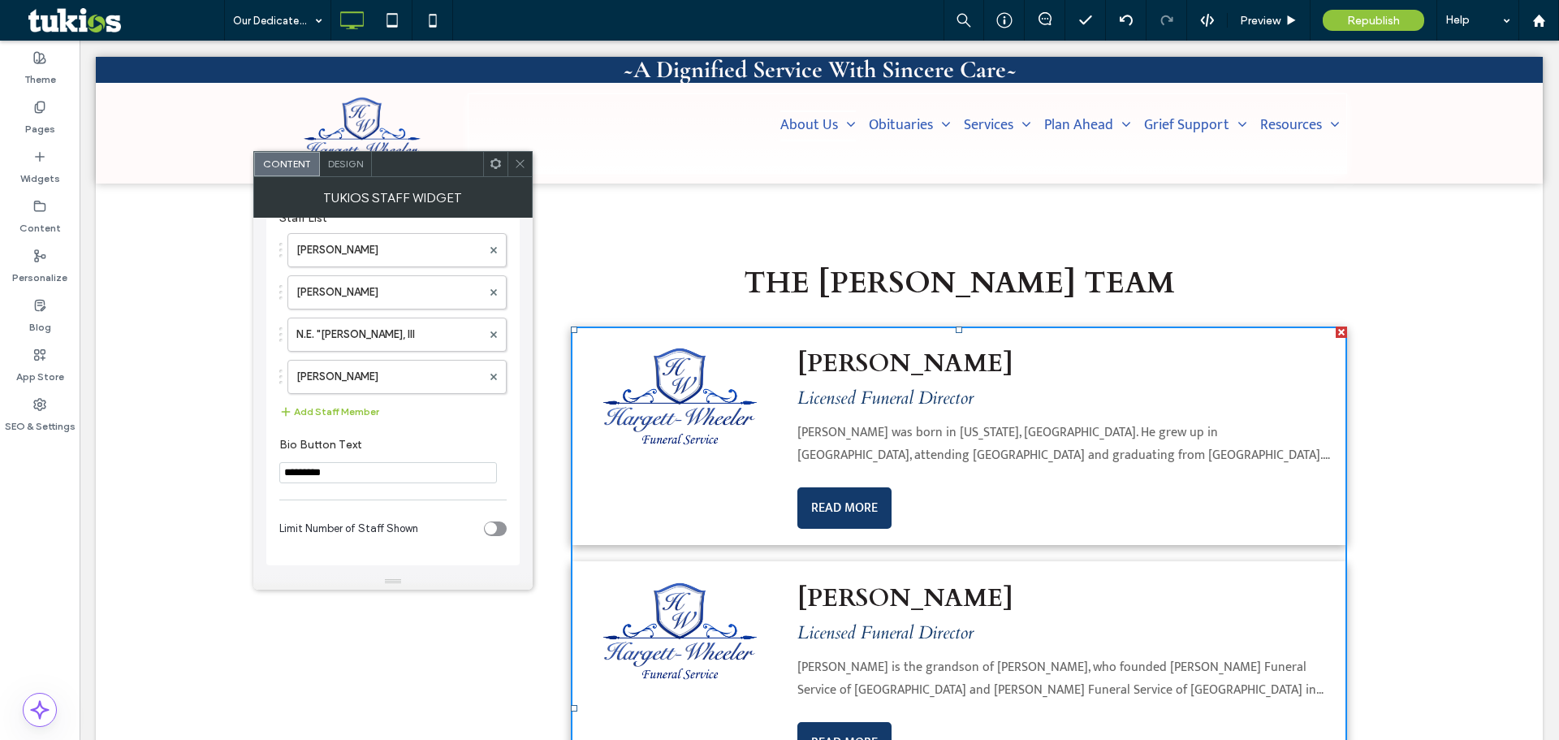
click at [522, 162] on use at bounding box center [520, 164] width 8 height 8
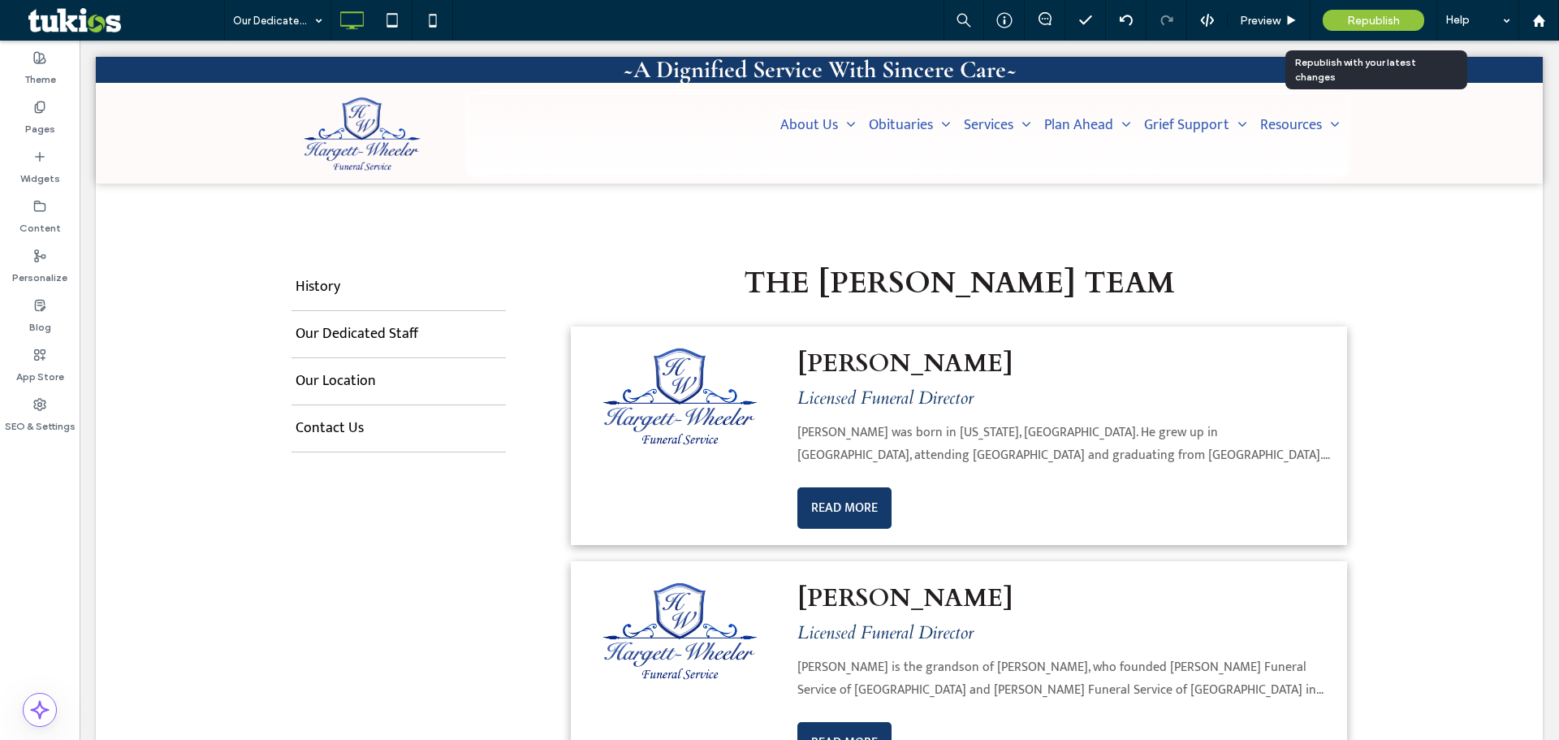
click at [1400, 15] on div "Republish" at bounding box center [1372, 20] width 101 height 21
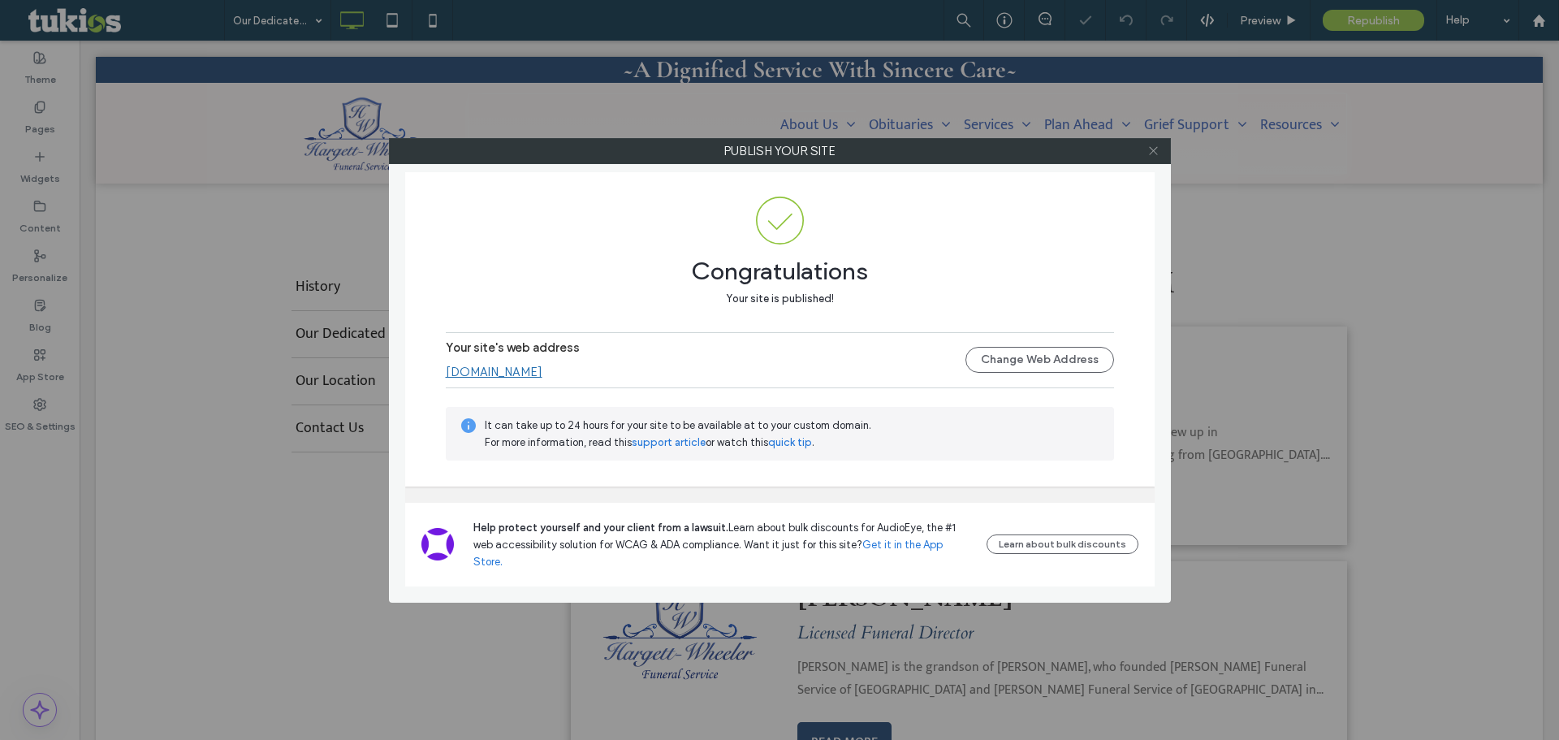
click at [1150, 149] on icon at bounding box center [1153, 151] width 12 height 12
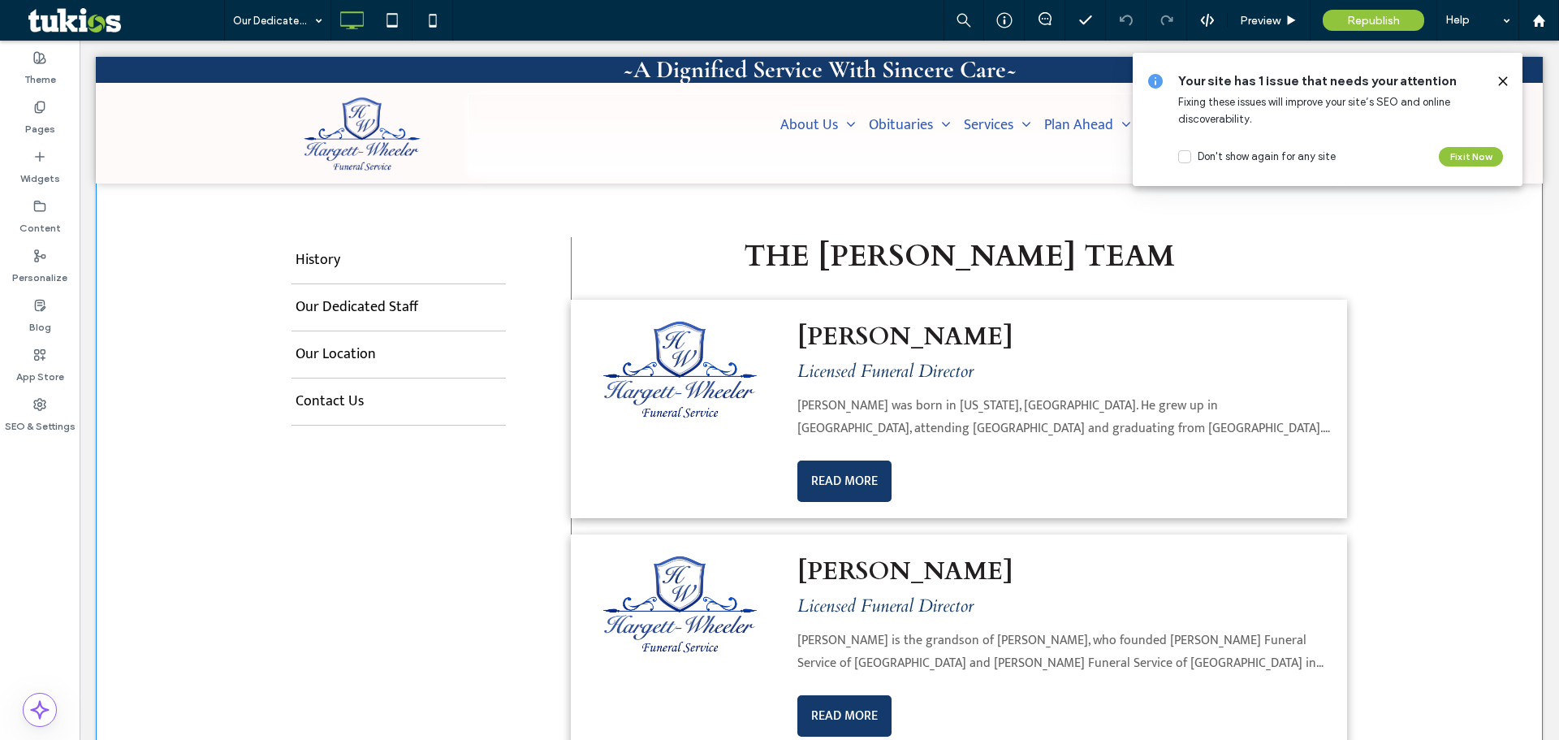
scroll to position [0, 0]
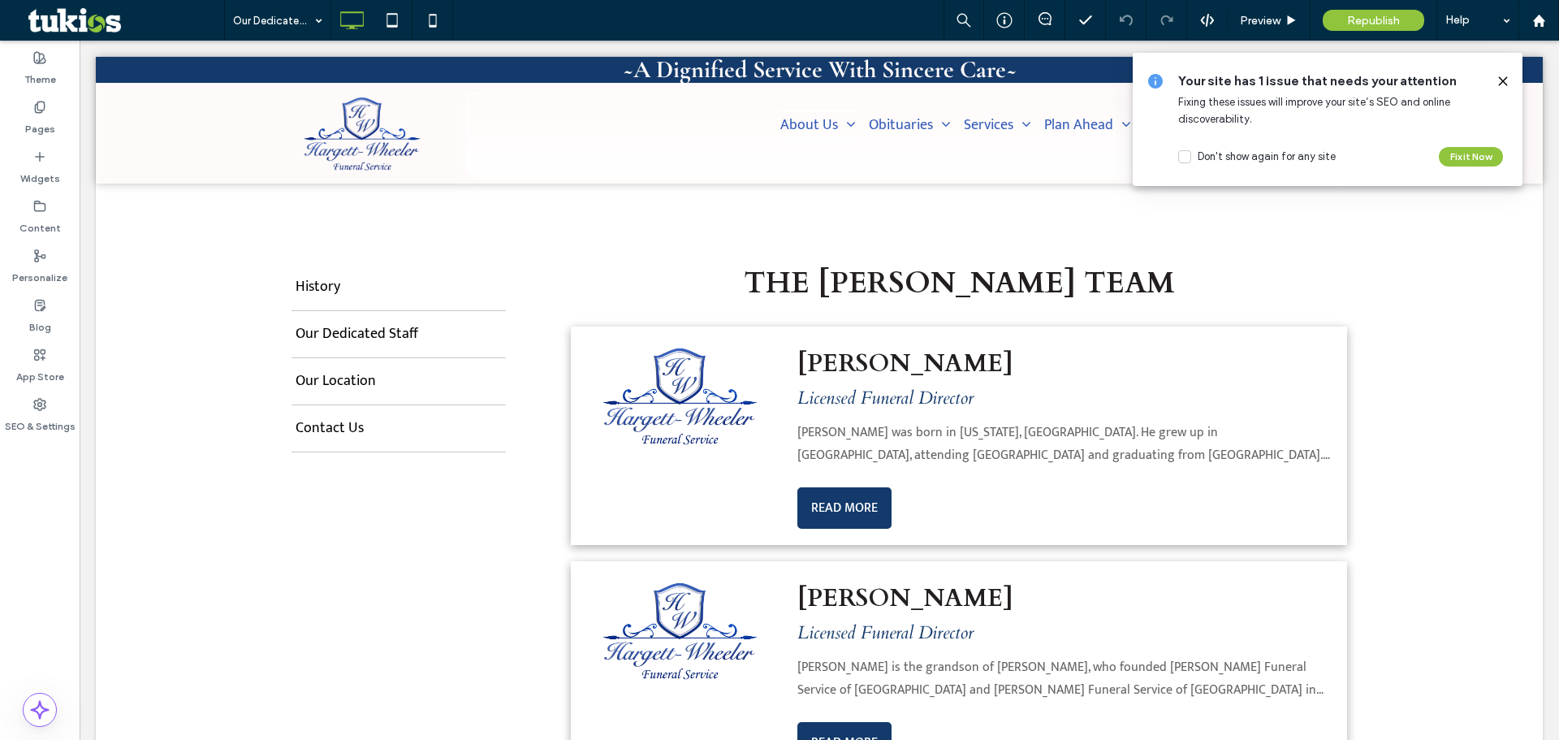
drag, startPoint x: 1498, startPoint y: 80, endPoint x: 1409, endPoint y: 45, distance: 95.9
click at [1498, 80] on icon at bounding box center [1502, 81] width 13 height 13
